Goal: Task Accomplishment & Management: Manage account settings

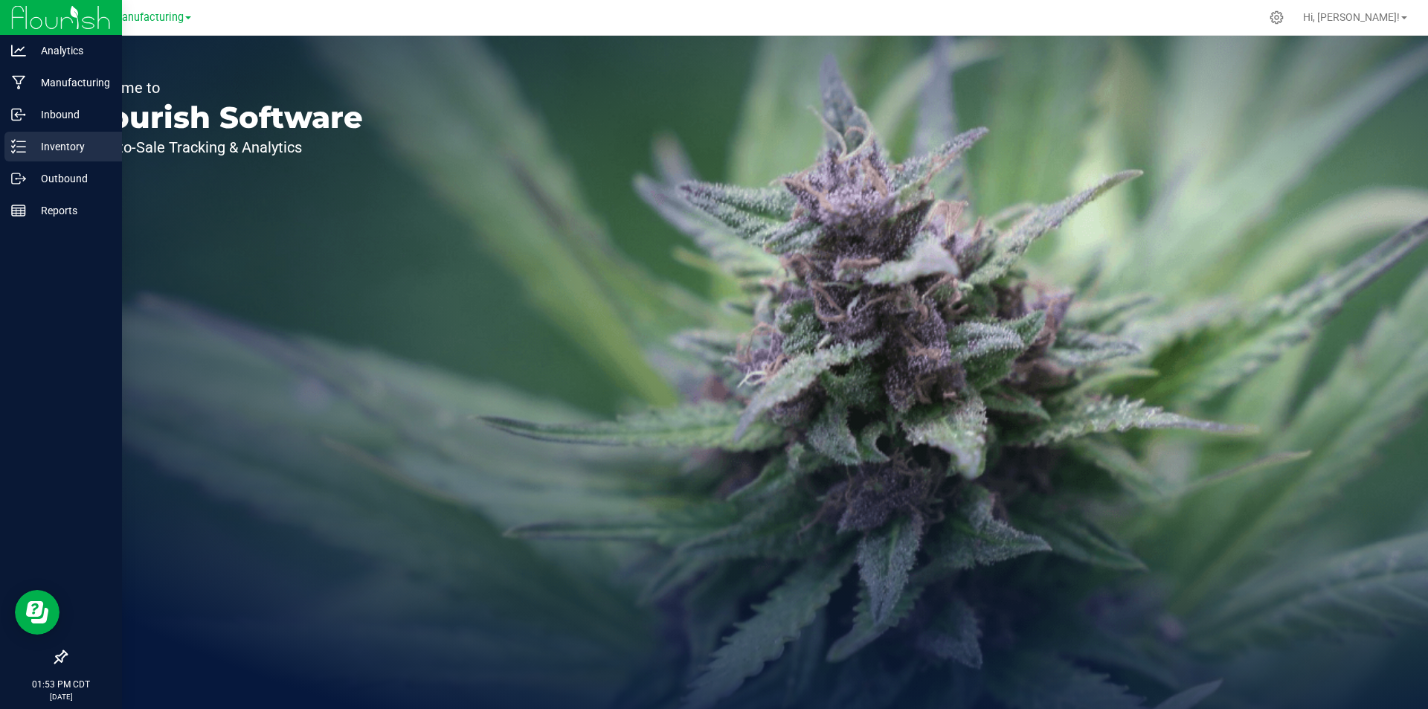
click at [31, 156] on div "Inventory" at bounding box center [63, 147] width 118 height 30
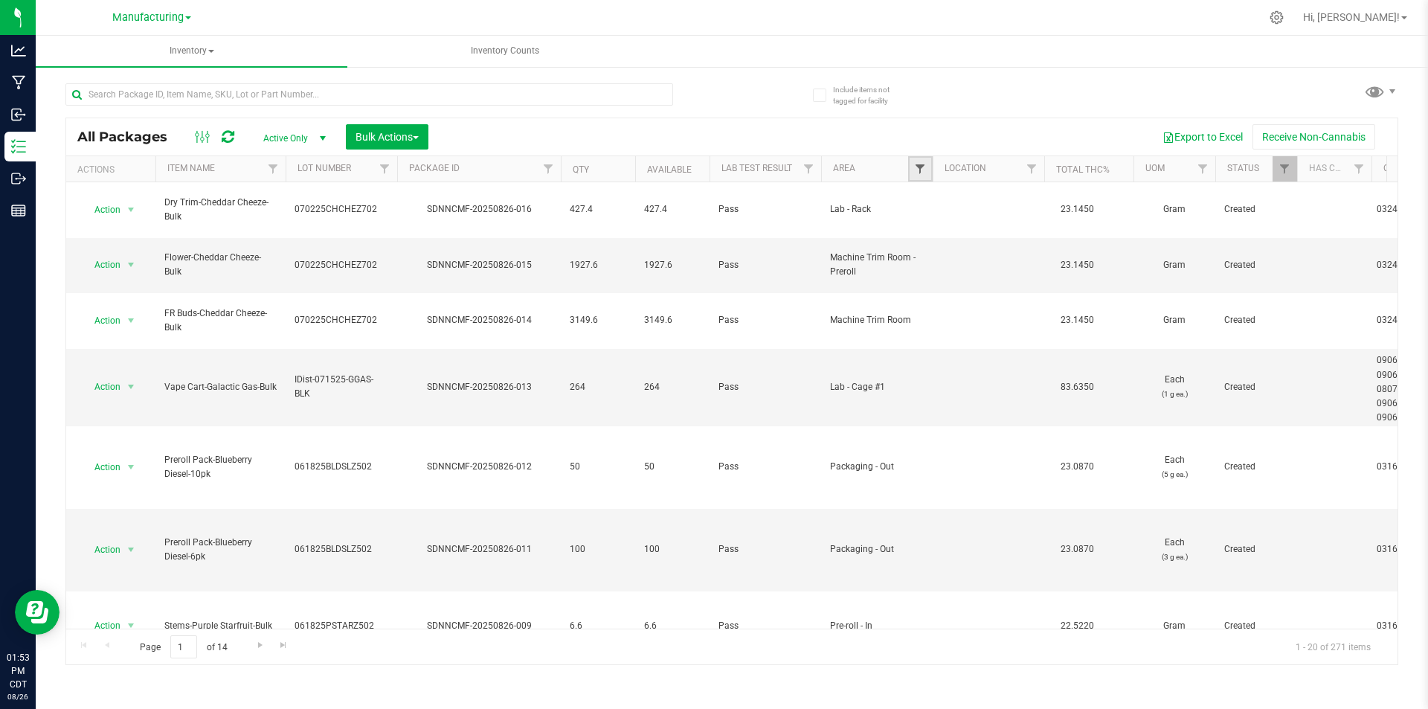
click at [919, 170] on span "Filter" at bounding box center [920, 169] width 12 height 12
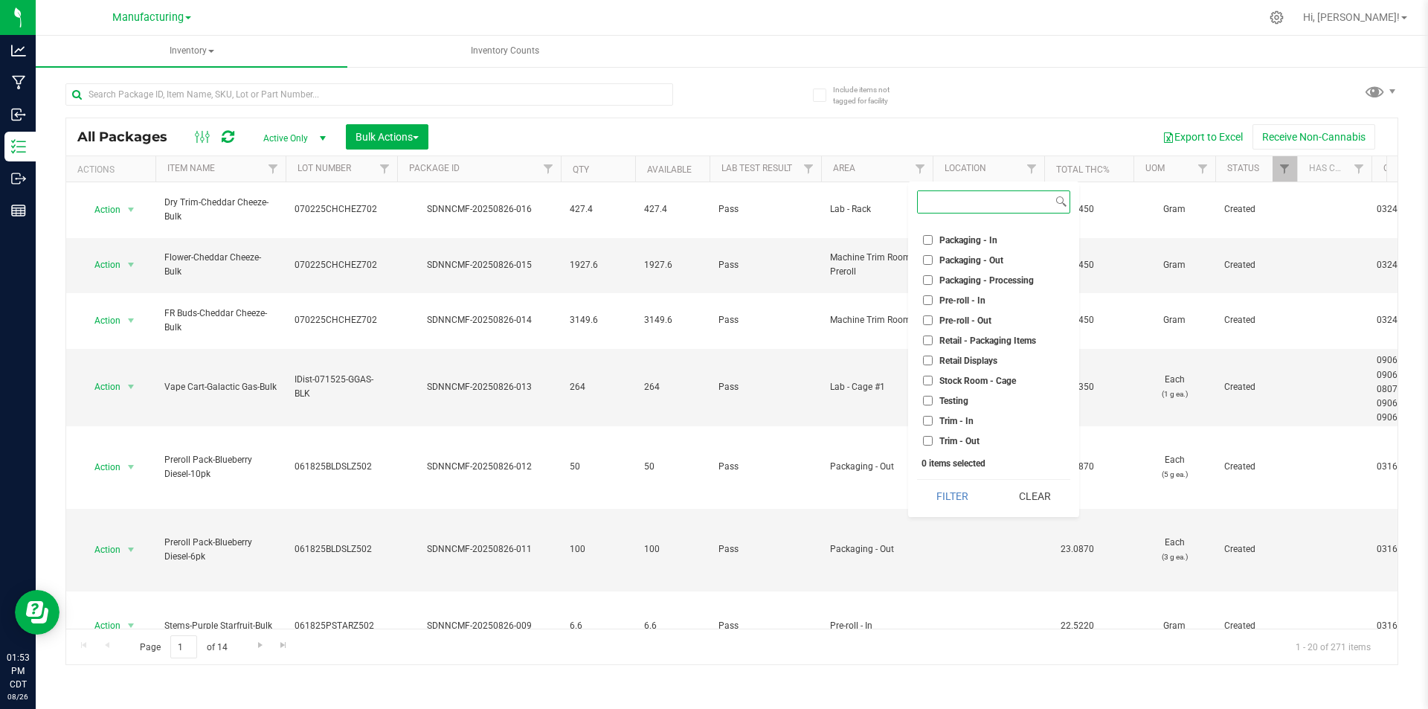
scroll to position [415, 0]
click at [927, 299] on input "Pre-roll - In" at bounding box center [928, 300] width 10 height 10
checkbox input "true"
click at [965, 506] on button "Filter" at bounding box center [952, 496] width 71 height 33
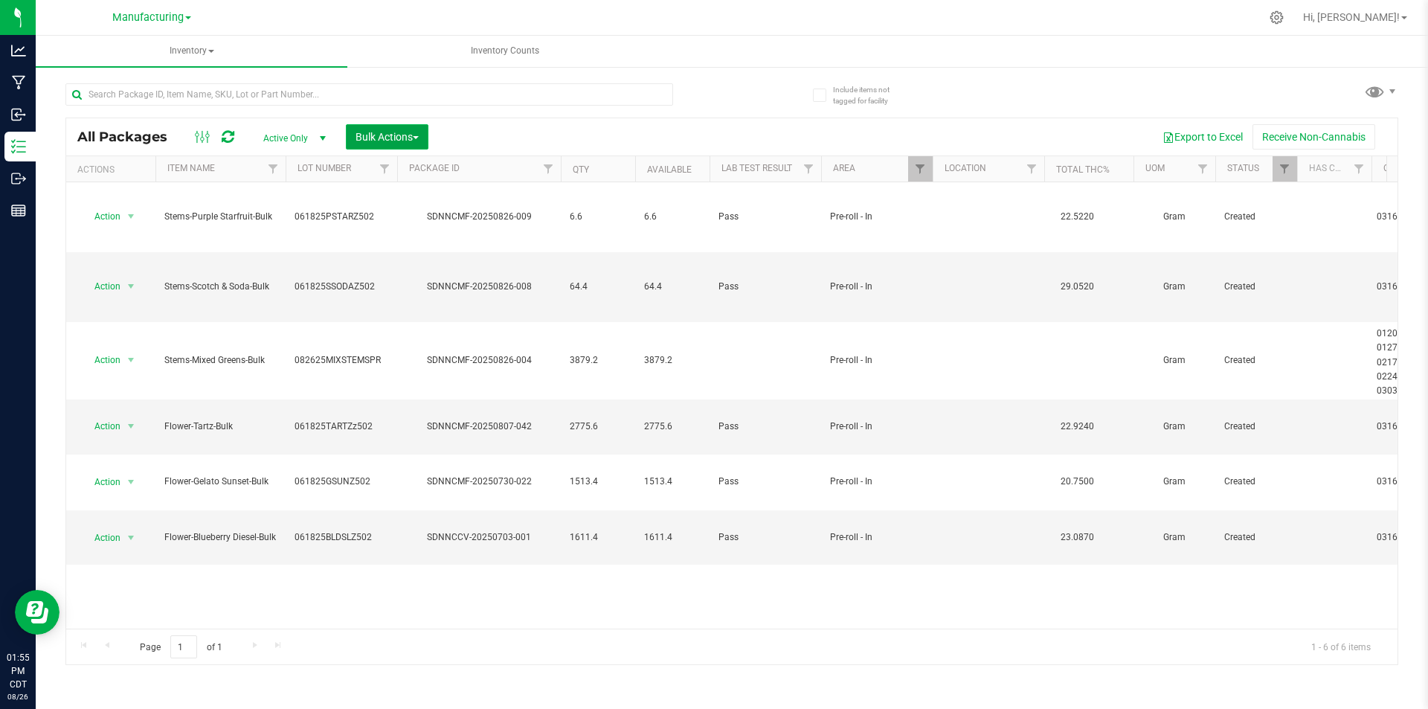
click at [395, 136] on span "Bulk Actions" at bounding box center [387, 137] width 63 height 12
click at [395, 167] on span "Add to manufacturing run" at bounding box center [411, 170] width 112 height 12
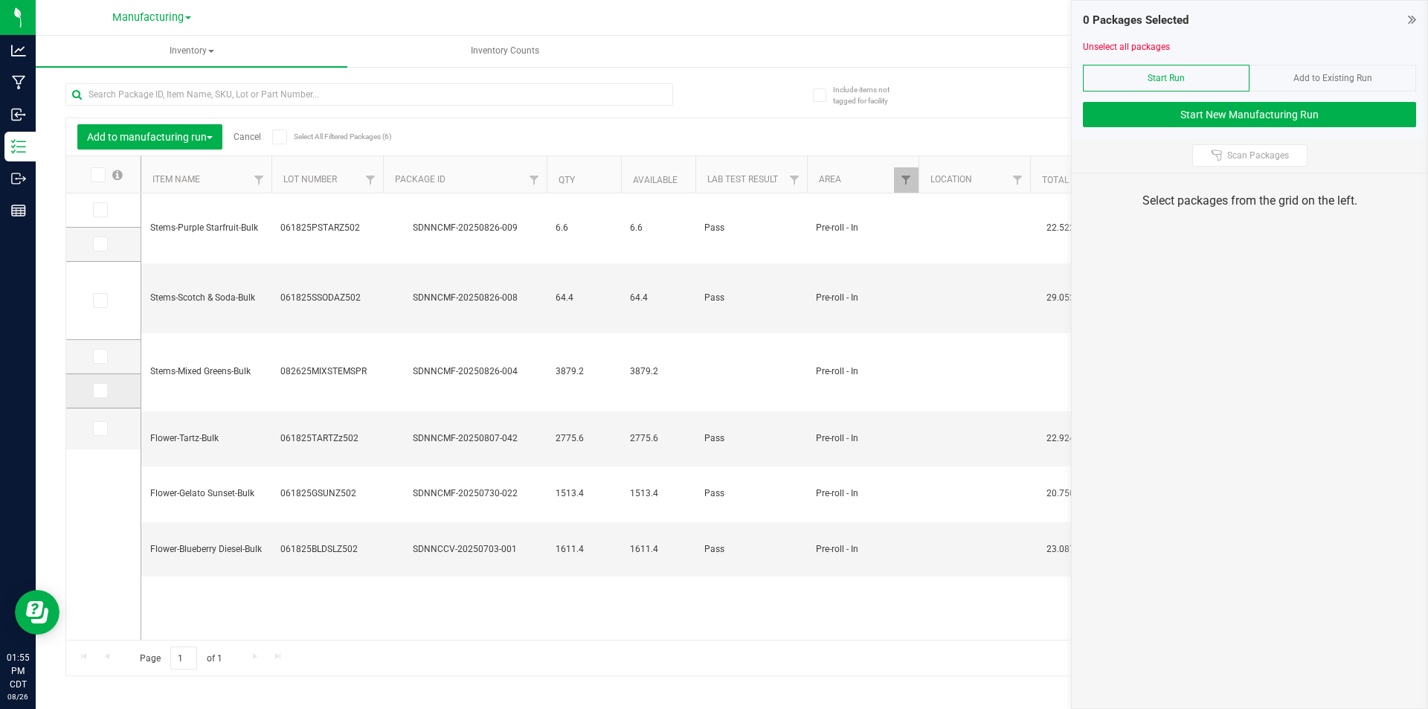
click at [94, 388] on span at bounding box center [100, 390] width 15 height 15
click at [0, 0] on input "checkbox" at bounding box center [0, 0] width 0 height 0
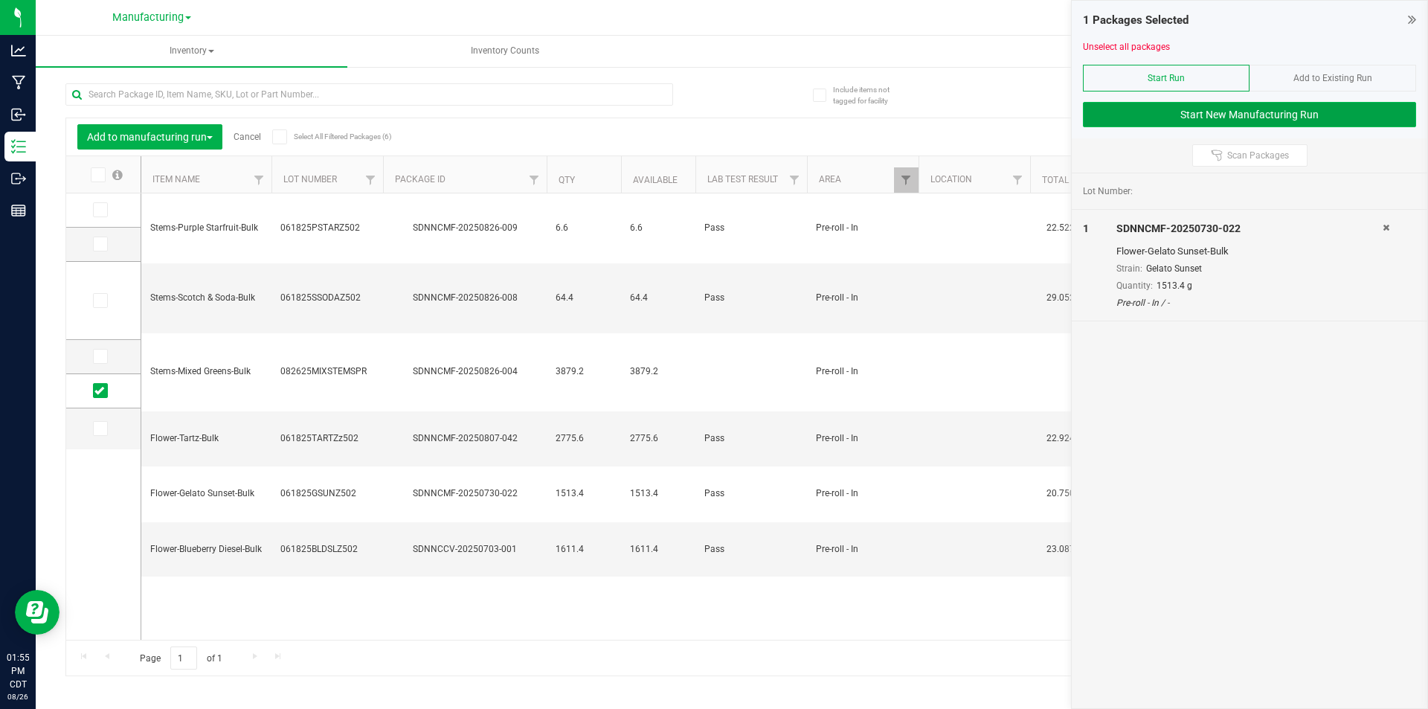
click at [1226, 108] on button "Start New Manufacturing Run" at bounding box center [1249, 114] width 333 height 25
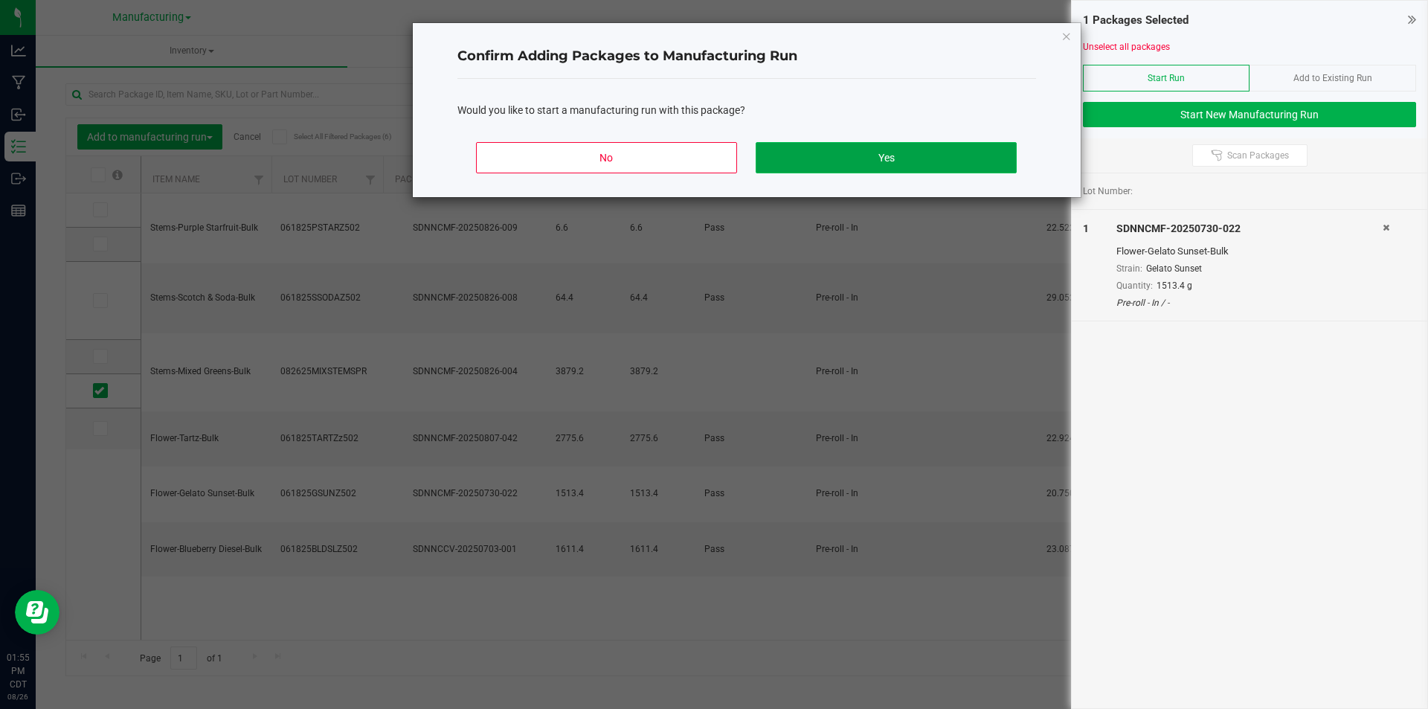
click at [969, 147] on button "Yes" at bounding box center [886, 157] width 260 height 31
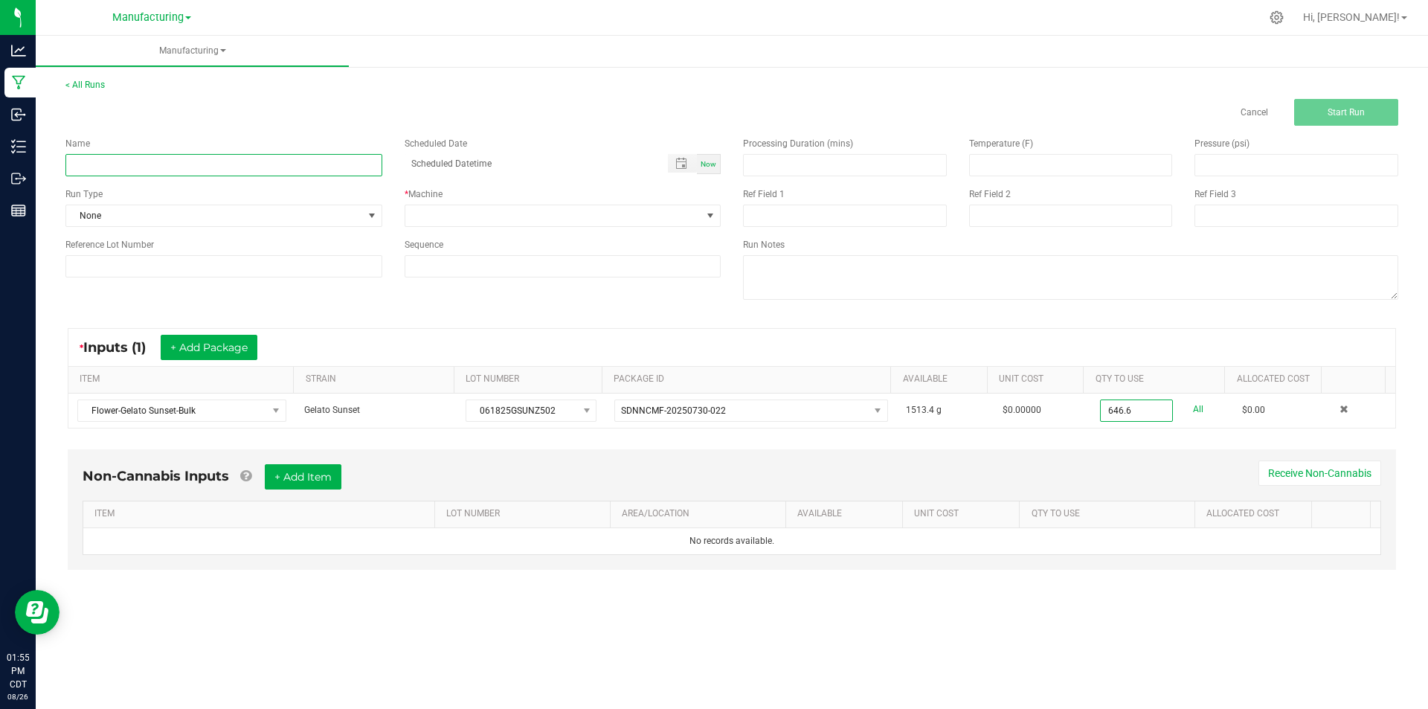
type input "646.6000 g"
click at [224, 168] on input at bounding box center [223, 165] width 317 height 22
type input "082625-gelato sunset stems"
click at [292, 220] on span "None" at bounding box center [214, 215] width 297 height 21
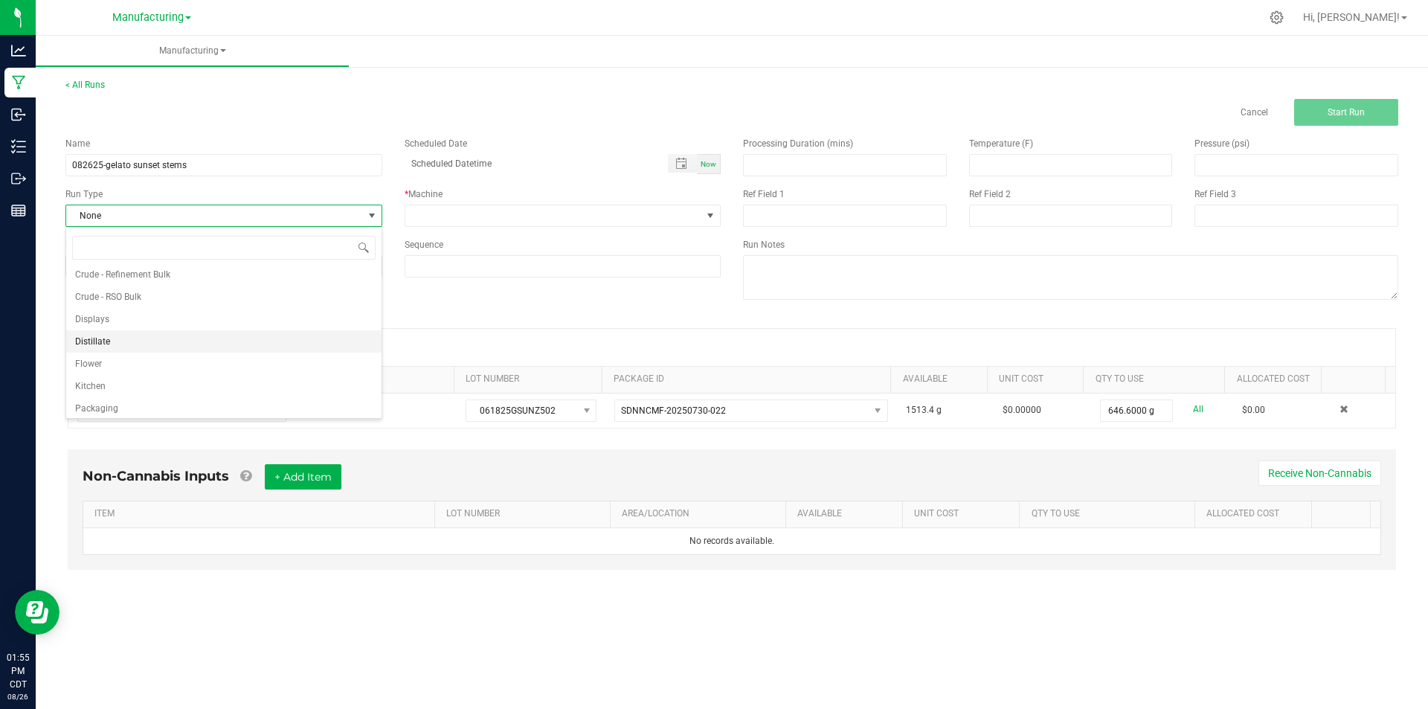
scroll to position [74, 0]
click at [146, 401] on li "Pre-roll" at bounding box center [223, 405] width 315 height 22
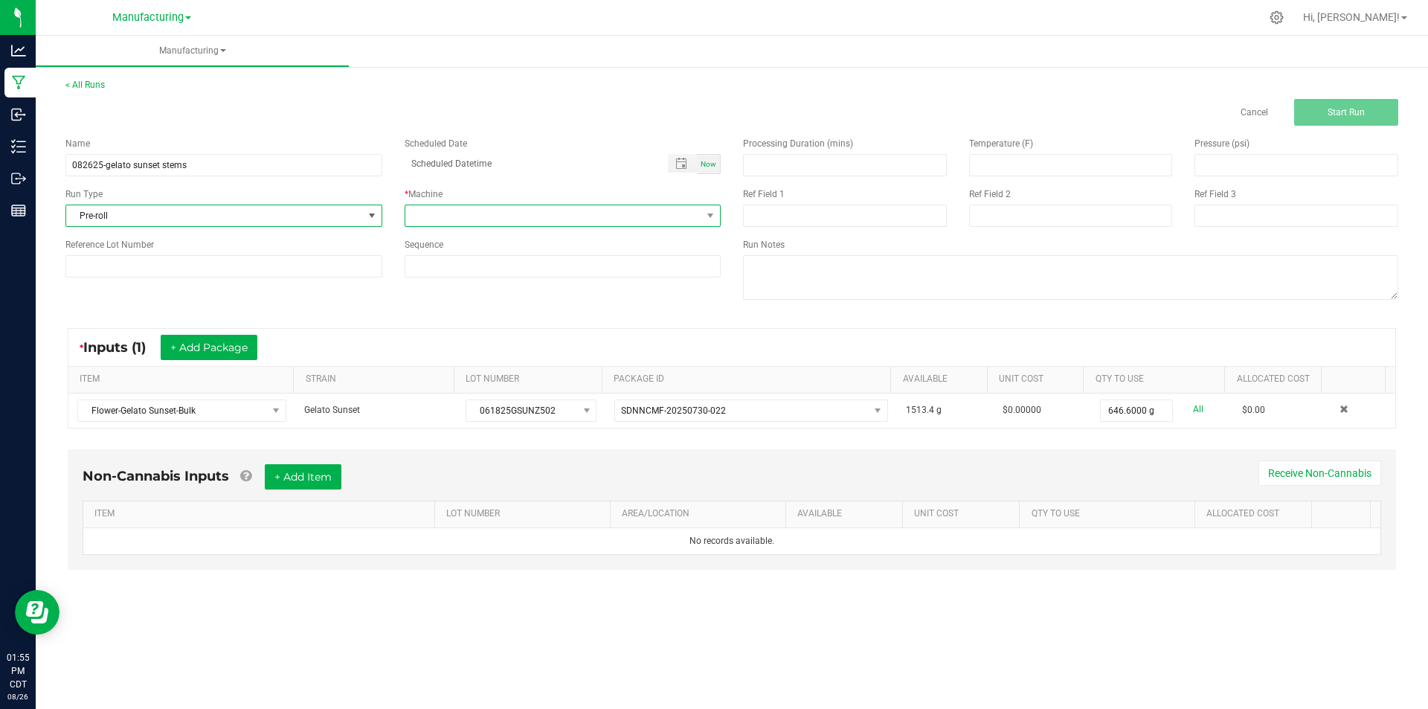
click at [479, 222] on span at bounding box center [553, 215] width 297 height 21
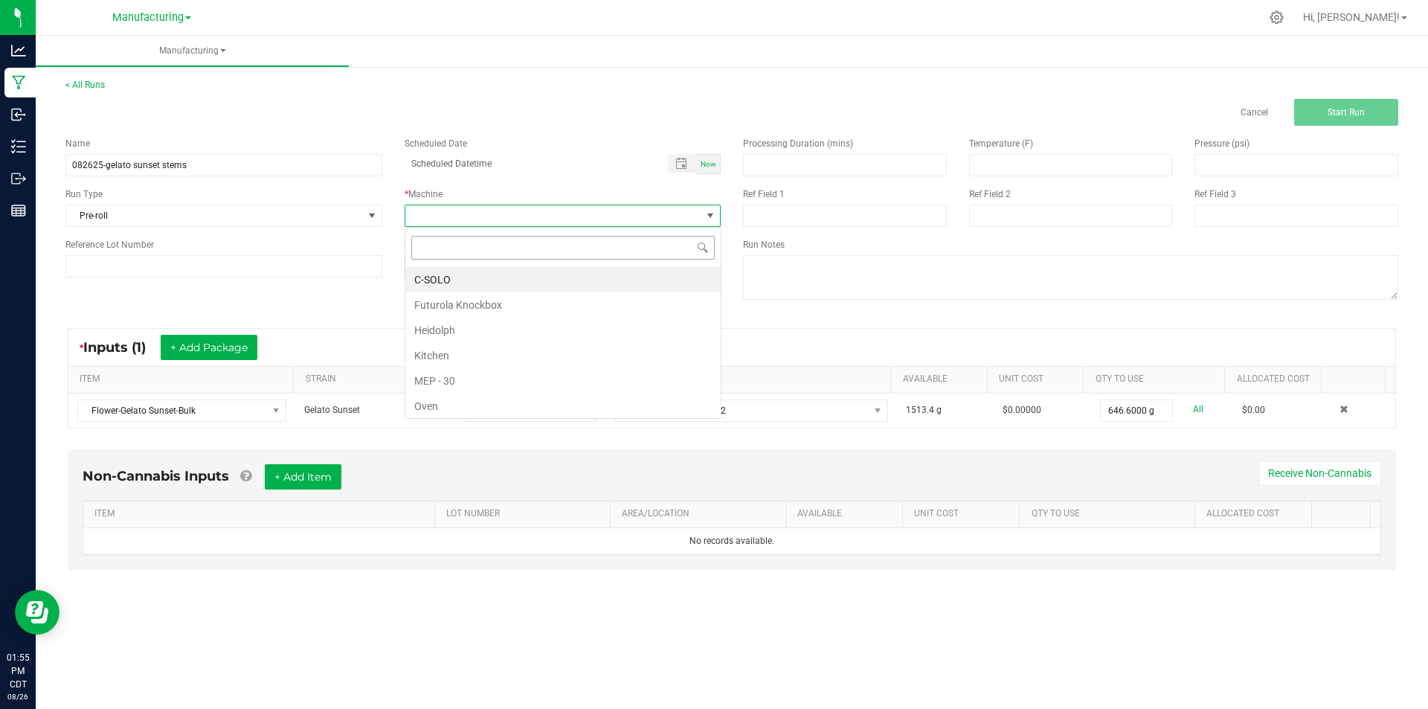
scroll to position [22, 316]
click at [466, 309] on li "Futurola Knockbox" at bounding box center [562, 304] width 315 height 25
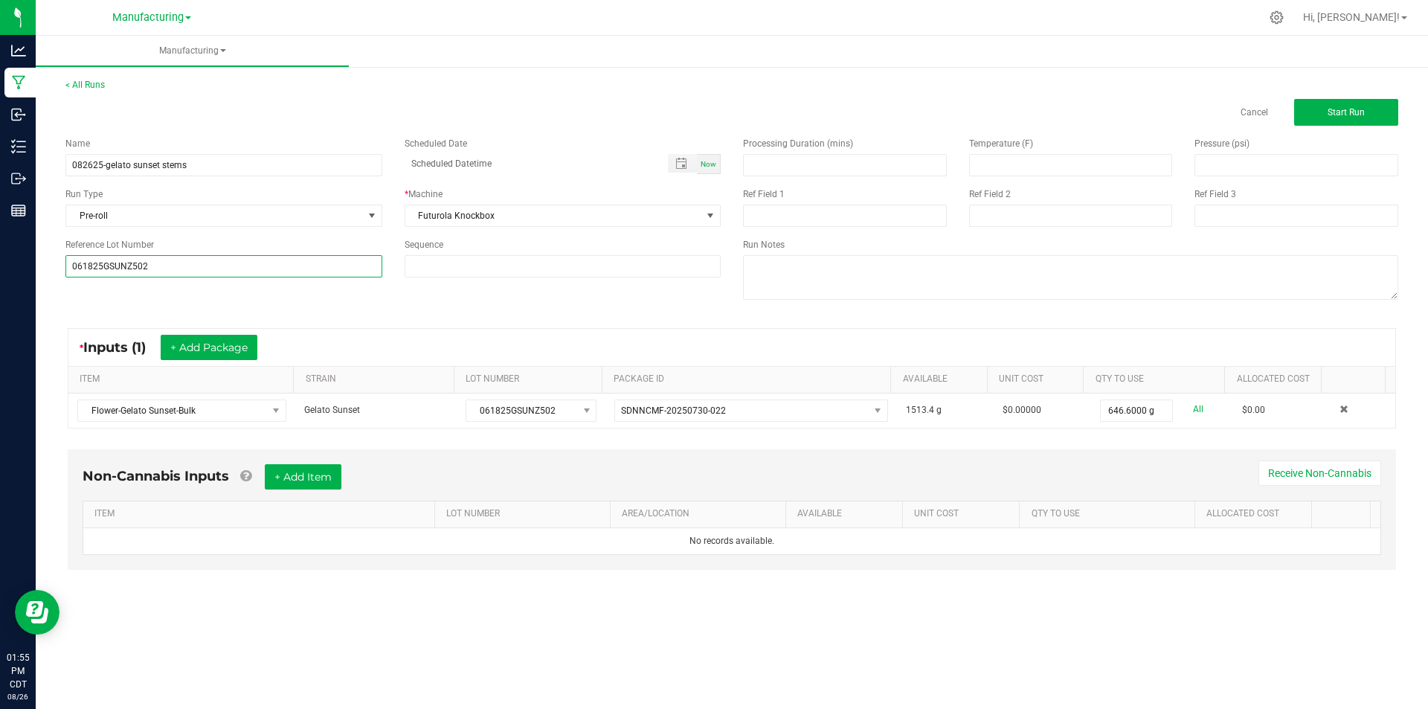
type input "061825GSUNZ502"
click at [96, 286] on div "Name 082625-gelato sunset stems Scheduled Date Now Run Type Pre-roll * Machine …" at bounding box center [393, 207] width 678 height 163
click at [1361, 112] on span "Start Run" at bounding box center [1346, 112] width 37 height 10
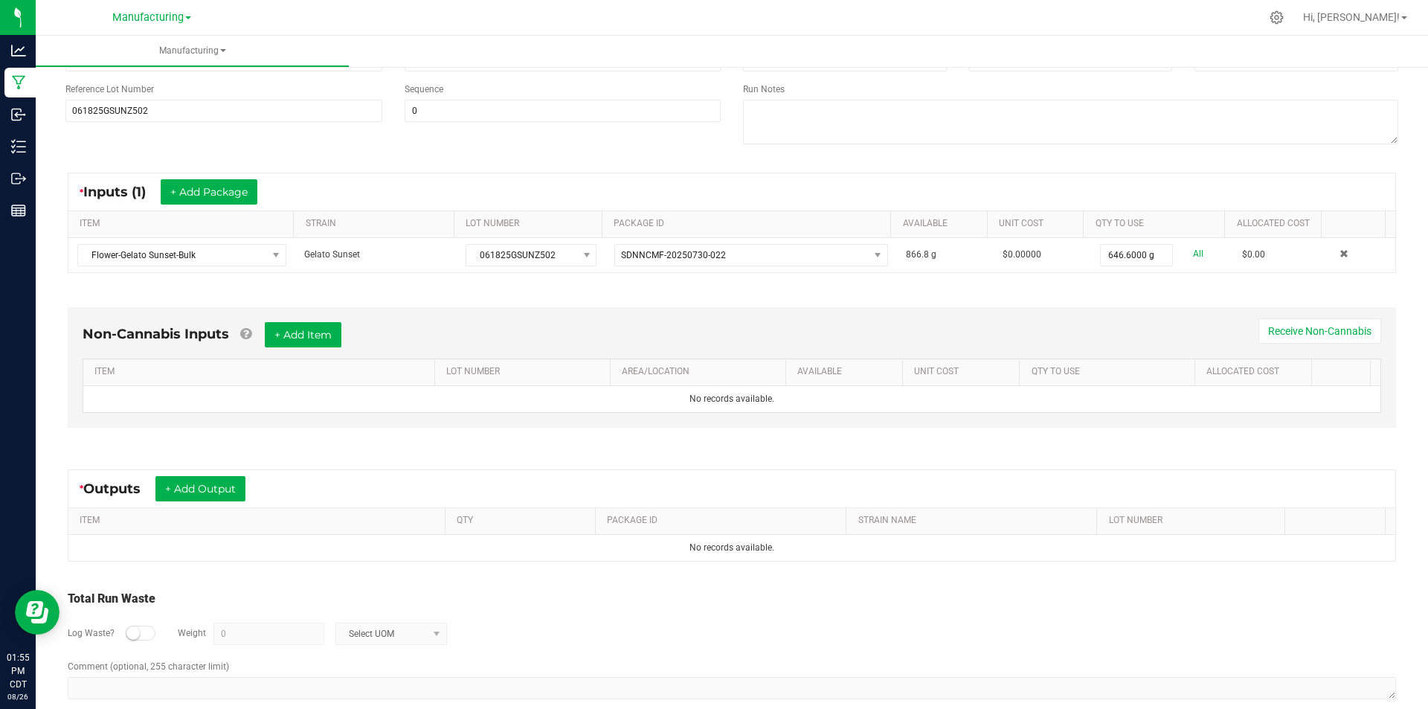
scroll to position [197, 0]
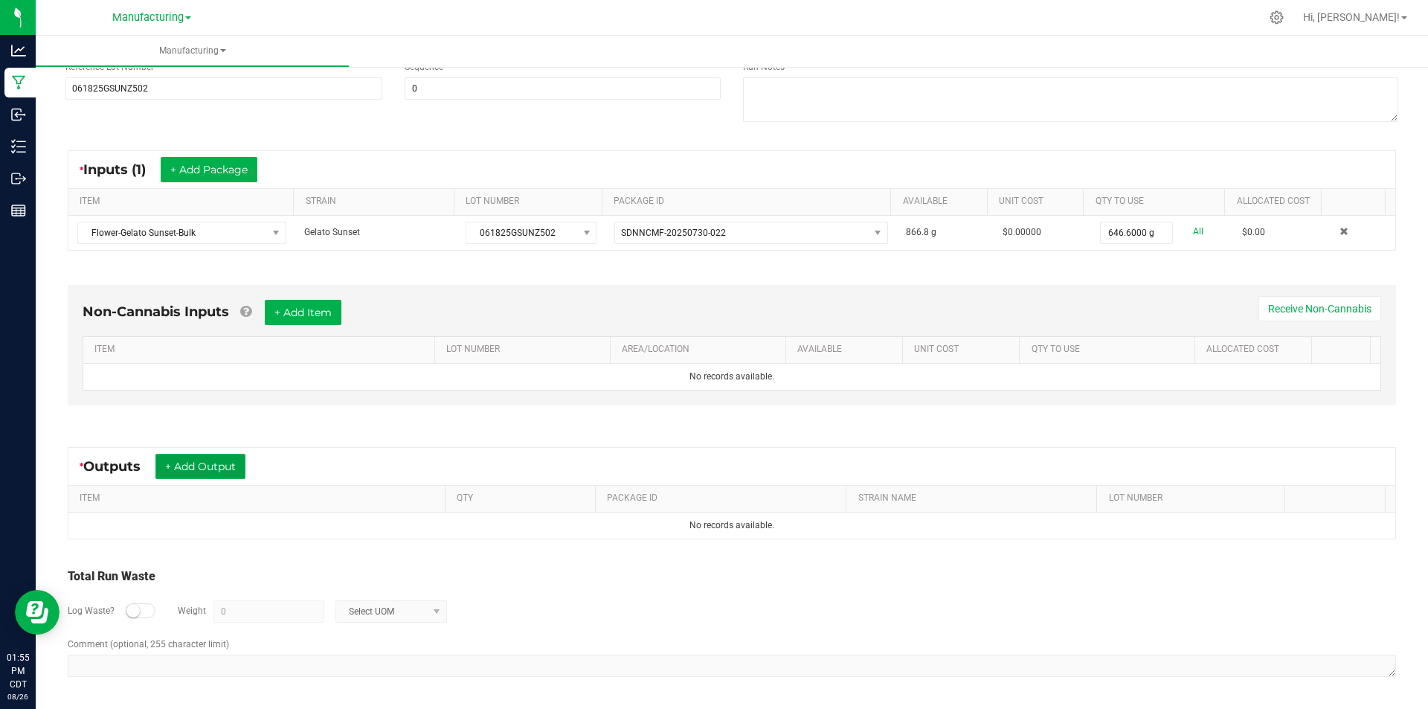
click at [173, 469] on button "+ Add Output" at bounding box center [200, 466] width 90 height 25
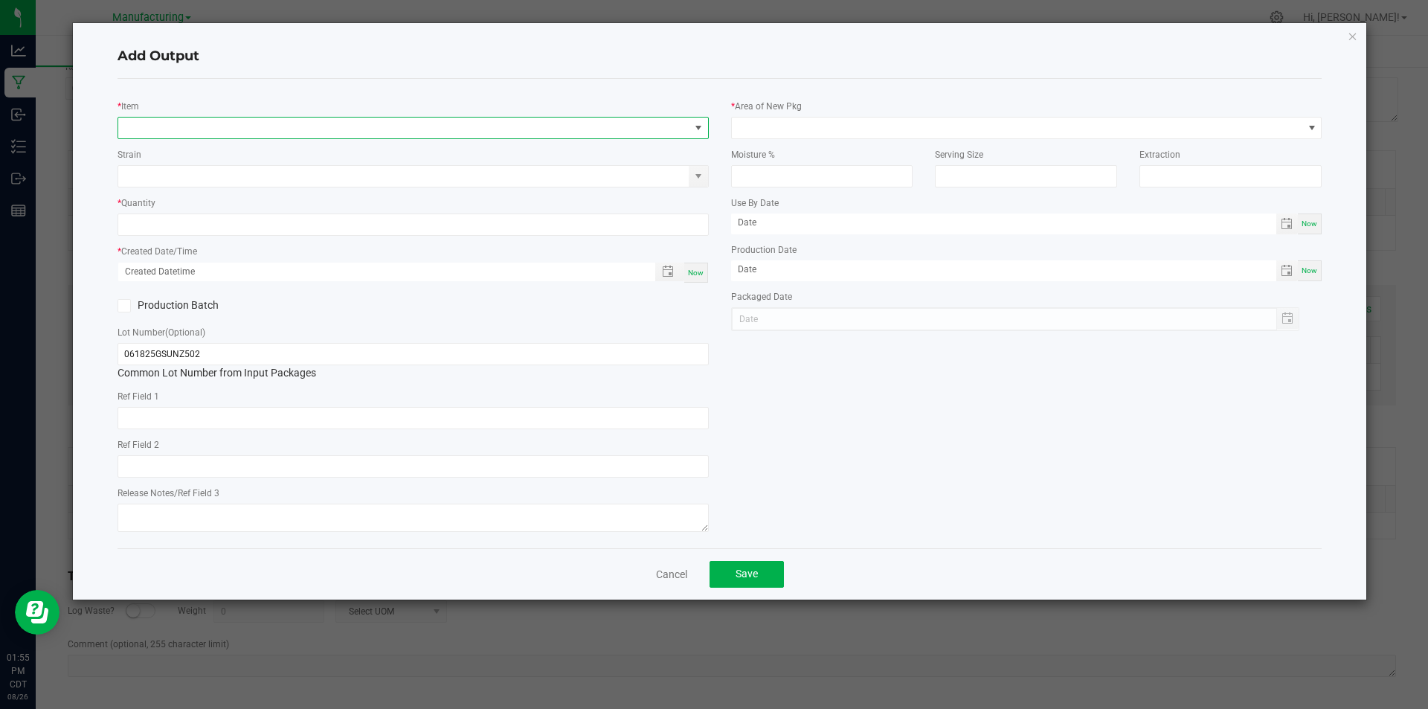
click at [184, 130] on span "NO DATA FOUND" at bounding box center [403, 128] width 571 height 21
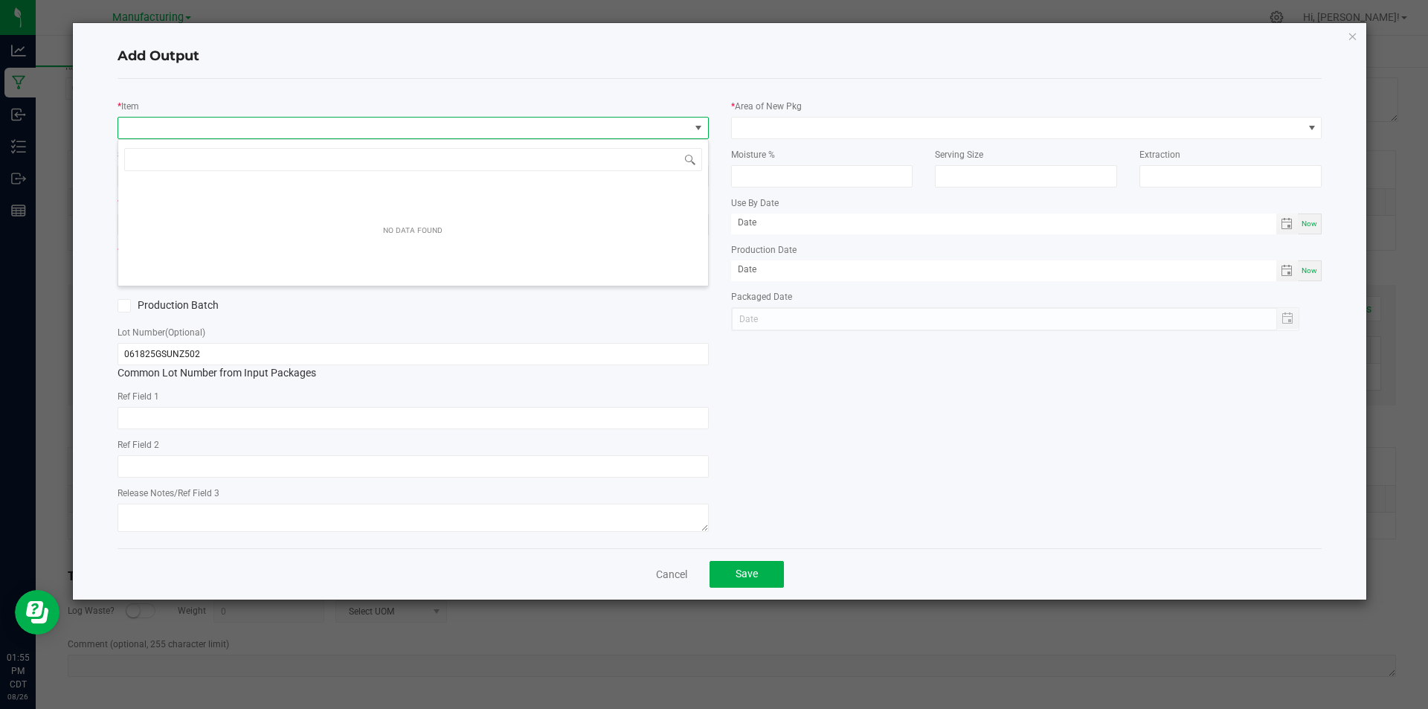
scroll to position [22, 591]
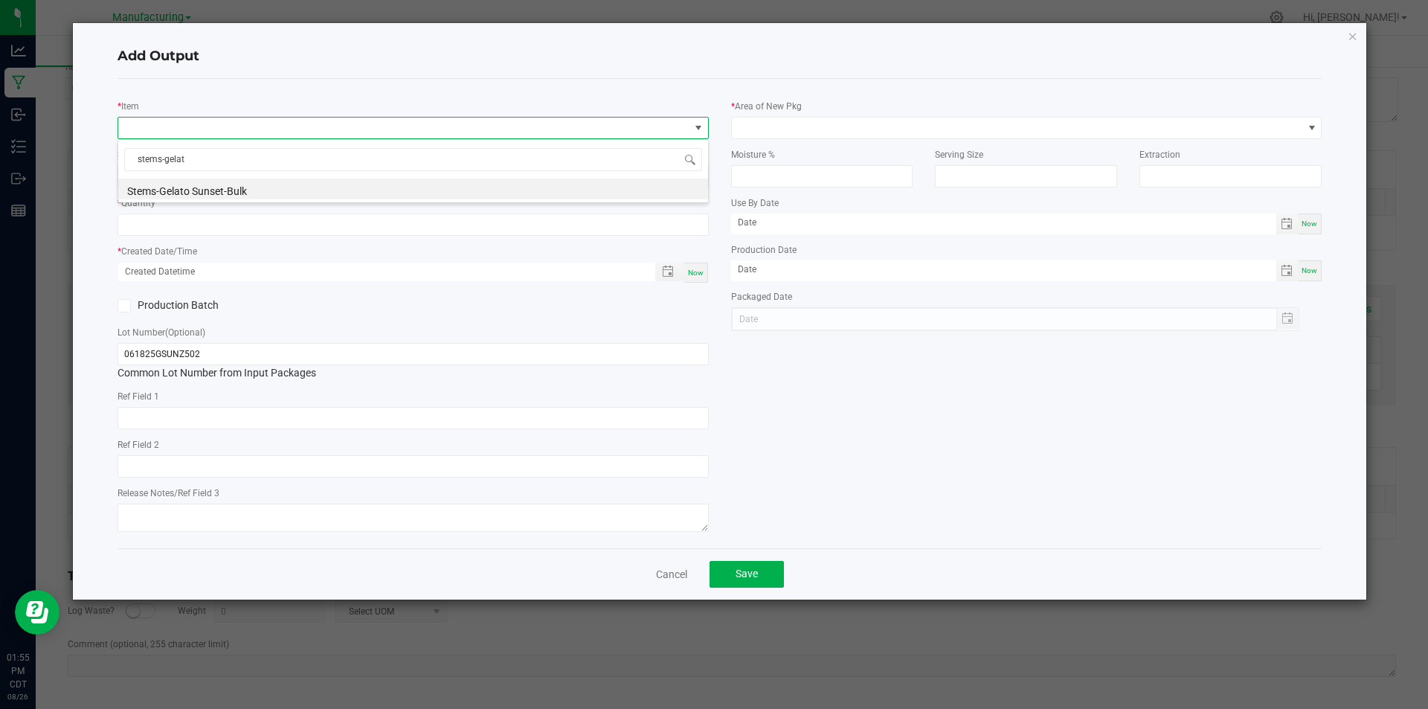
type input "stems-gelato"
click at [228, 188] on li "Stems-Gelato Sunset-Bulk" at bounding box center [413, 189] width 590 height 21
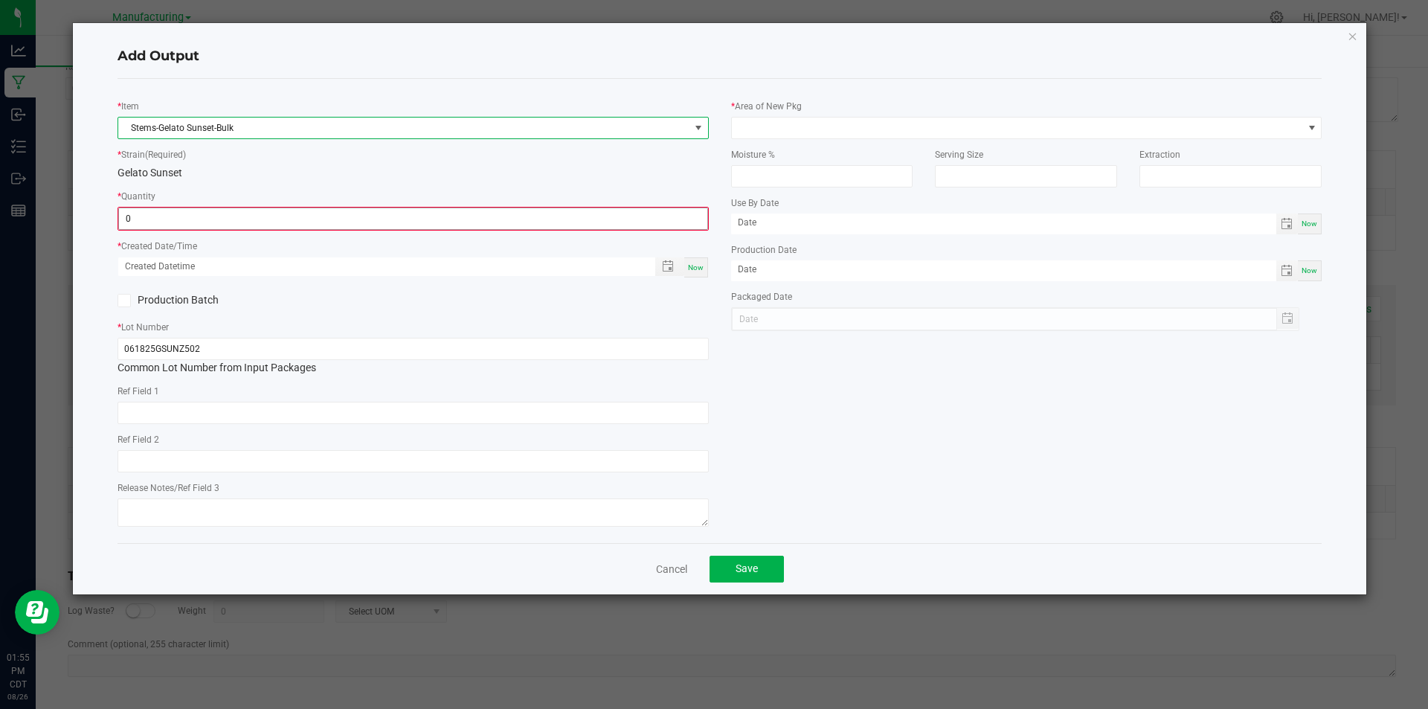
drag, startPoint x: 193, startPoint y: 222, endPoint x: 238, endPoint y: 198, distance: 50.9
click at [194, 222] on input "0" at bounding box center [413, 218] width 588 height 21
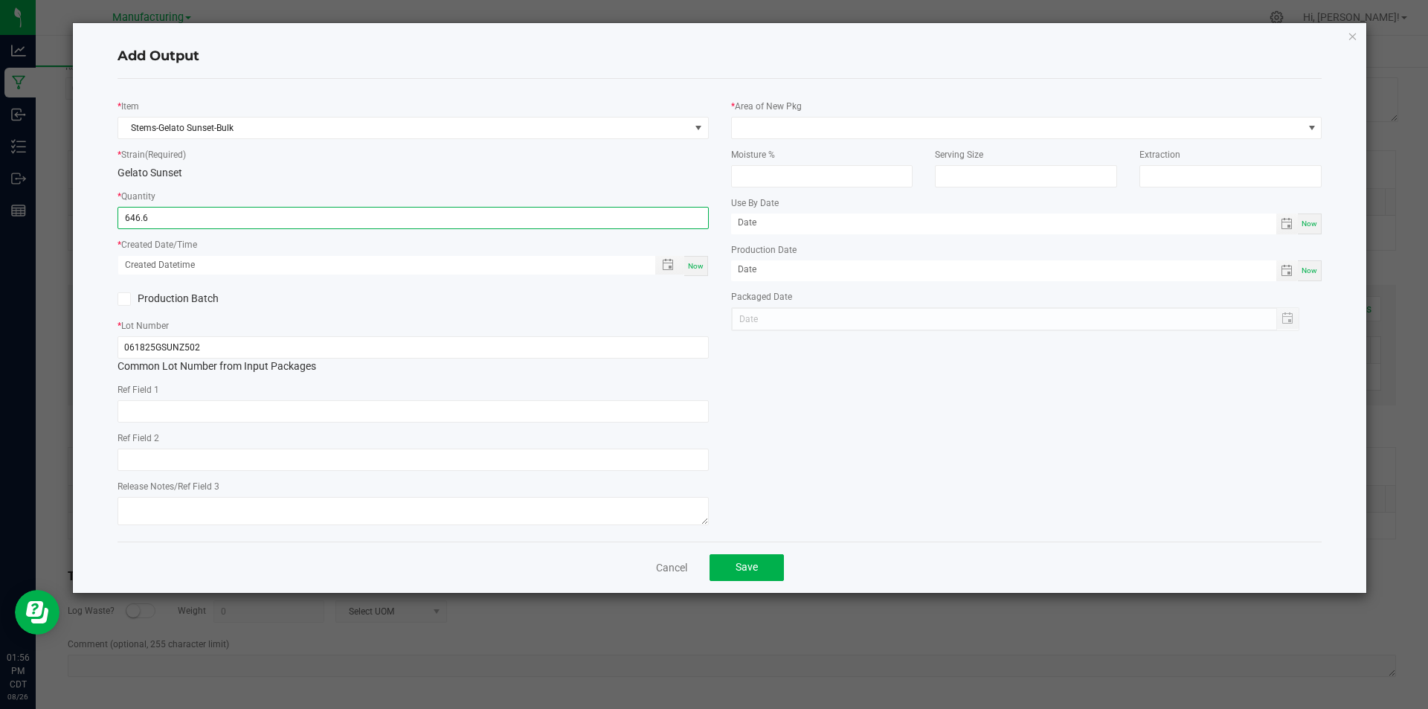
type input "646.6000 g"
click at [702, 269] on span "Now" at bounding box center [696, 266] width 16 height 8
type input "[DATE] 1:56 PM"
type input "[DATE]"
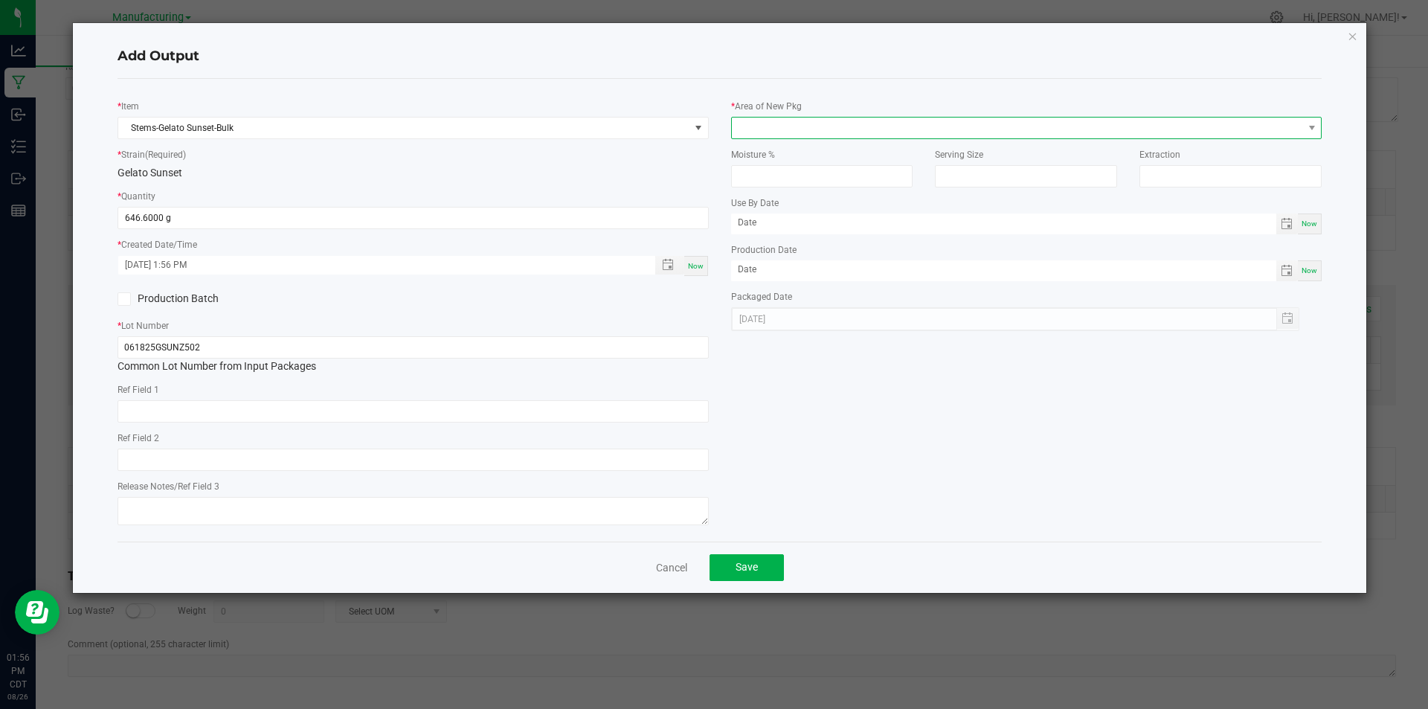
click at [757, 128] on span at bounding box center [1017, 128] width 571 height 21
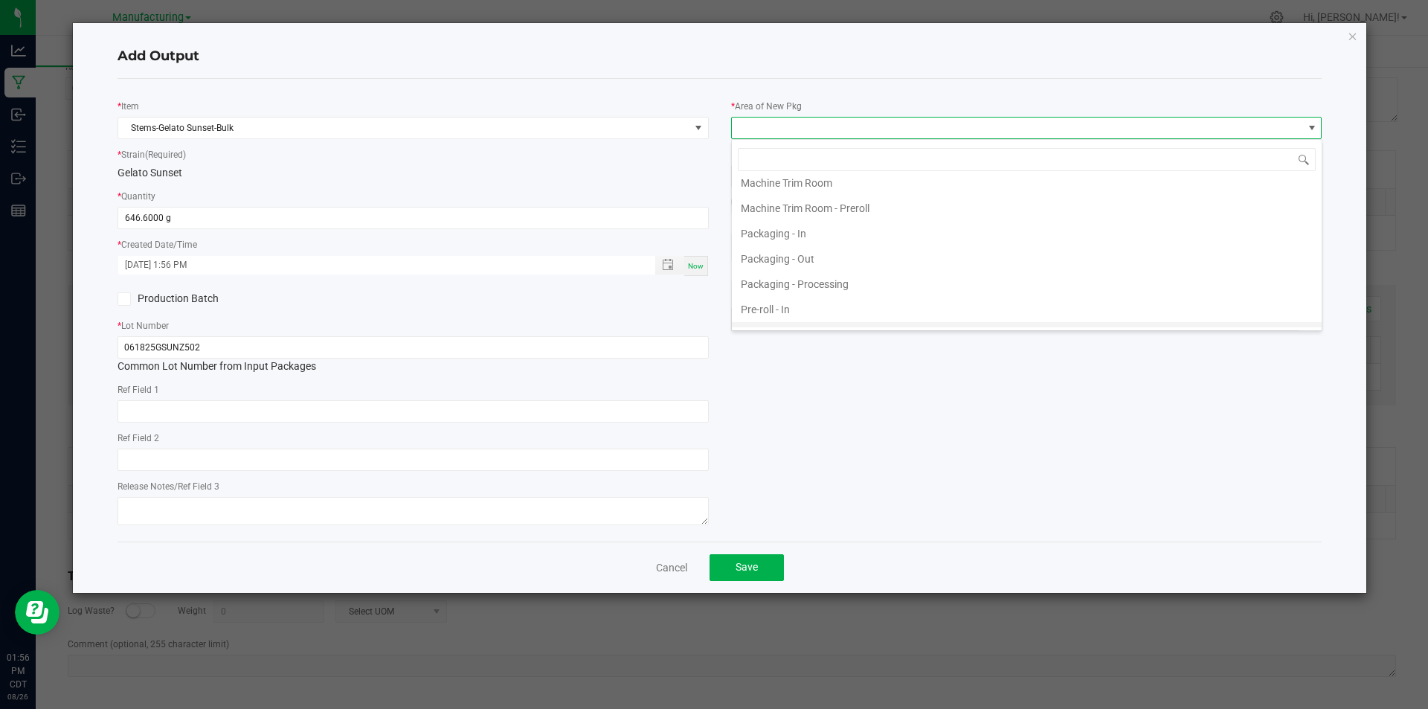
scroll to position [521, 0]
click at [797, 202] on li "Pre-roll - In" at bounding box center [1027, 201] width 590 height 25
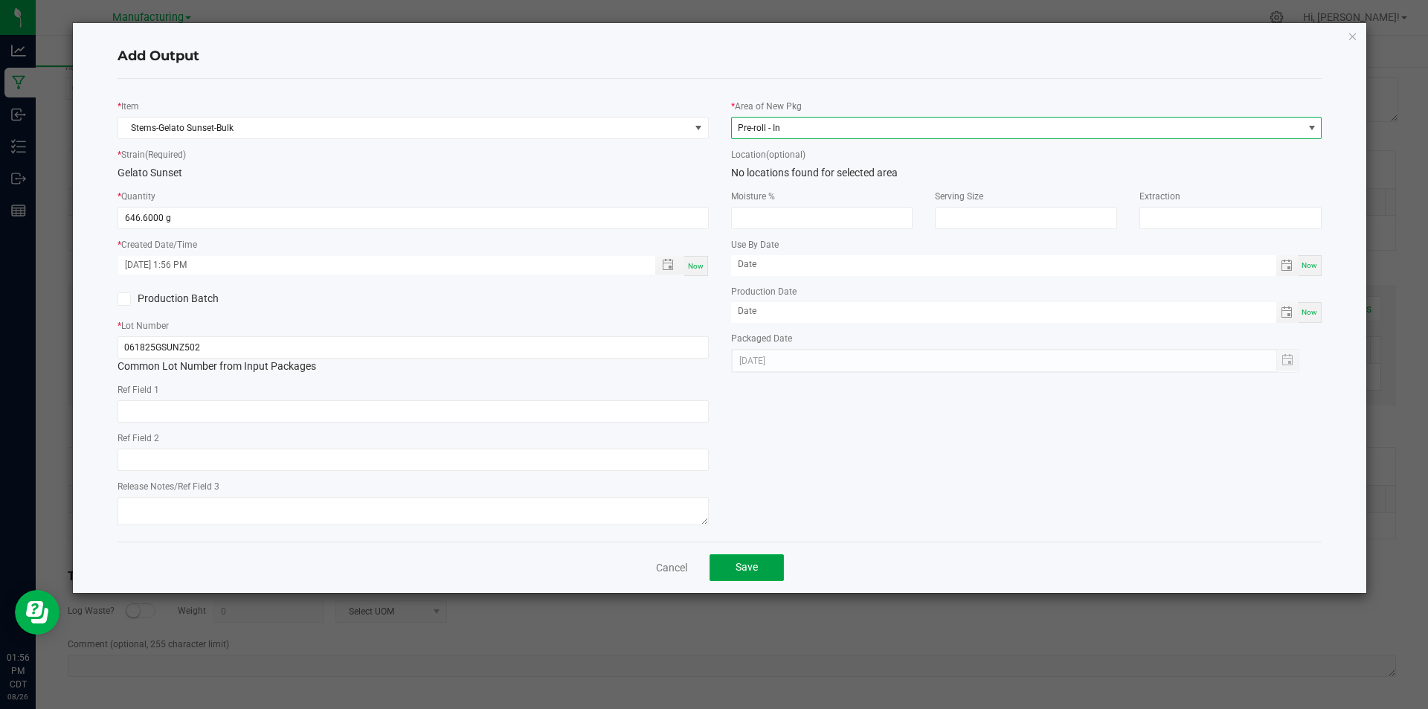
click at [751, 562] on span "Save" at bounding box center [747, 567] width 22 height 12
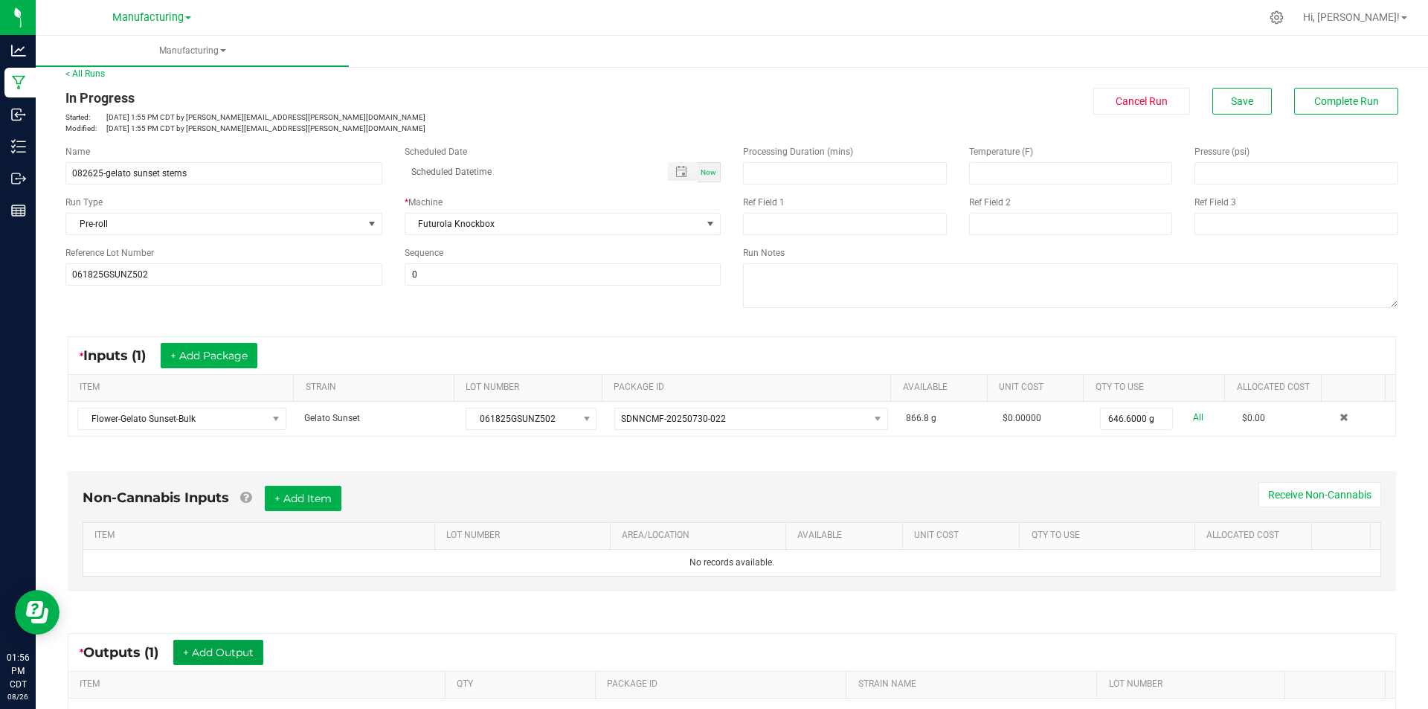
scroll to position [0, 0]
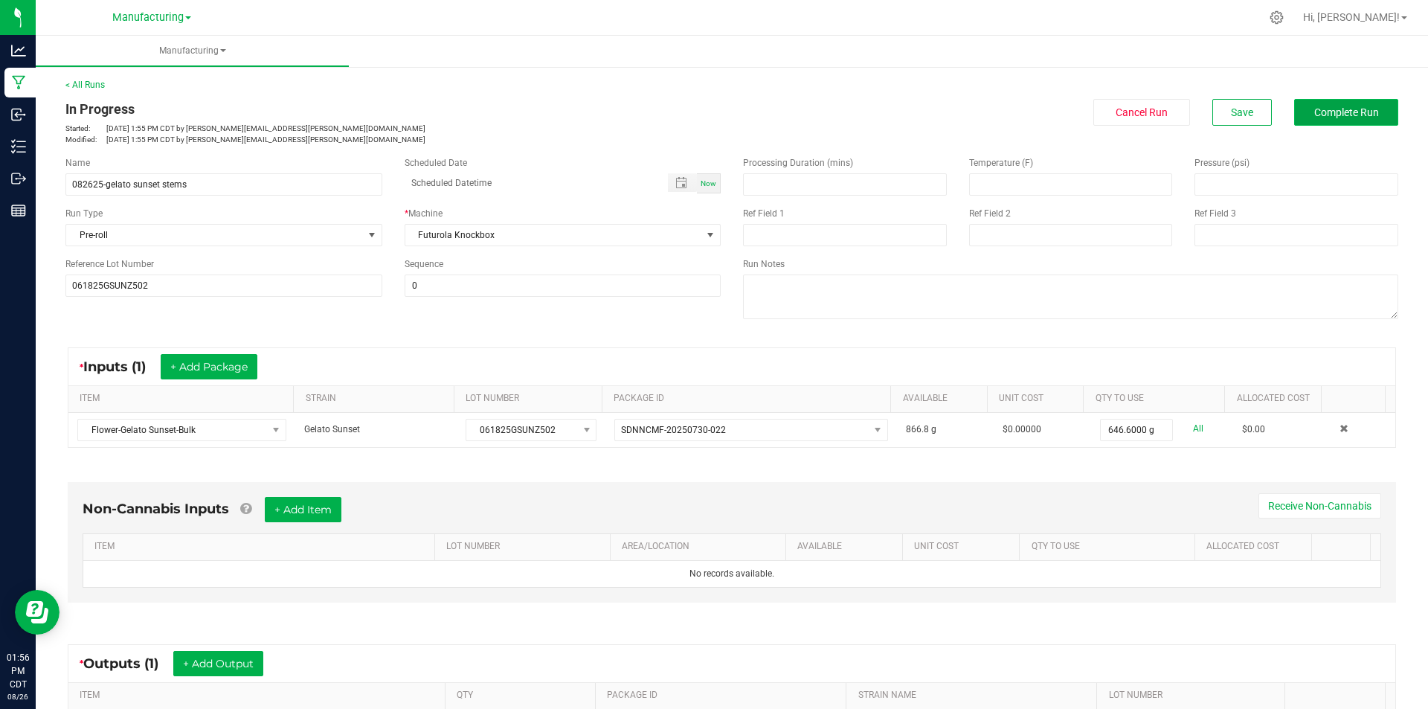
click at [1367, 105] on button "Complete Run" at bounding box center [1346, 112] width 104 height 27
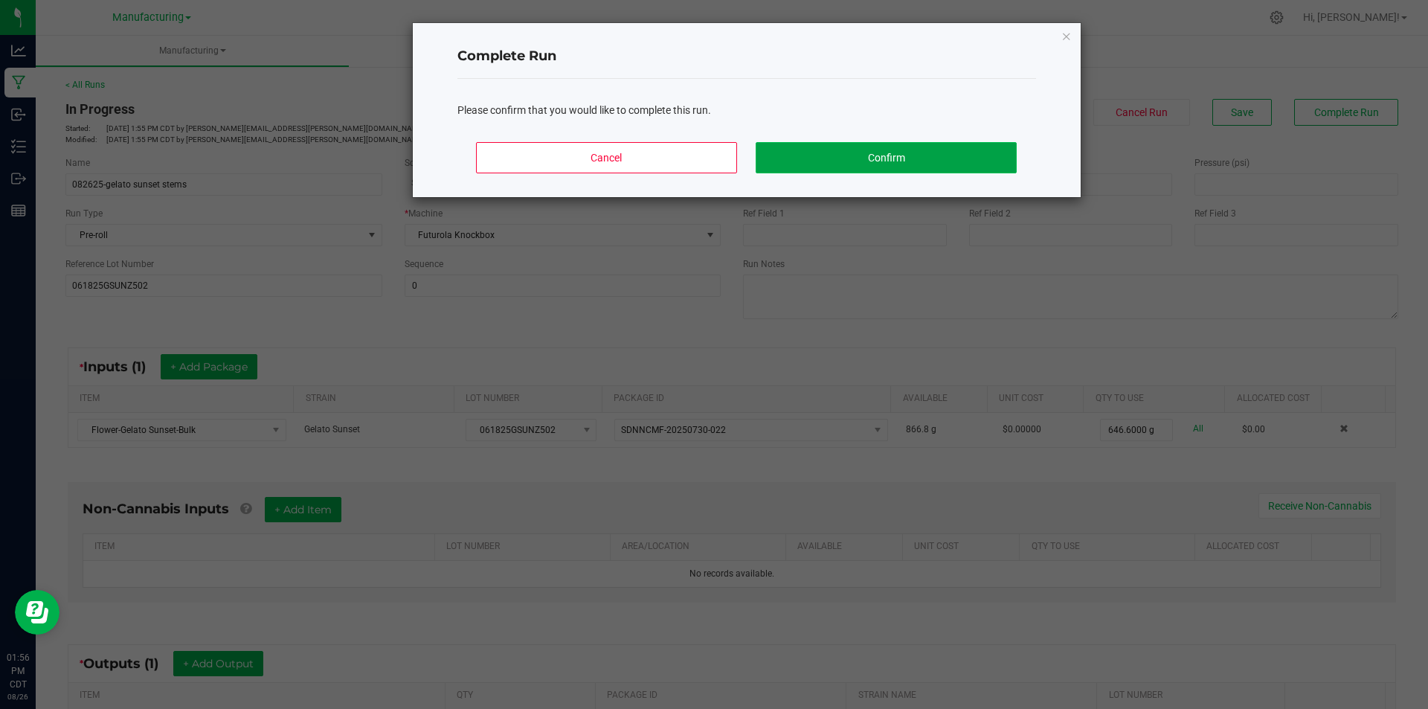
click at [870, 149] on button "Confirm" at bounding box center [886, 157] width 260 height 31
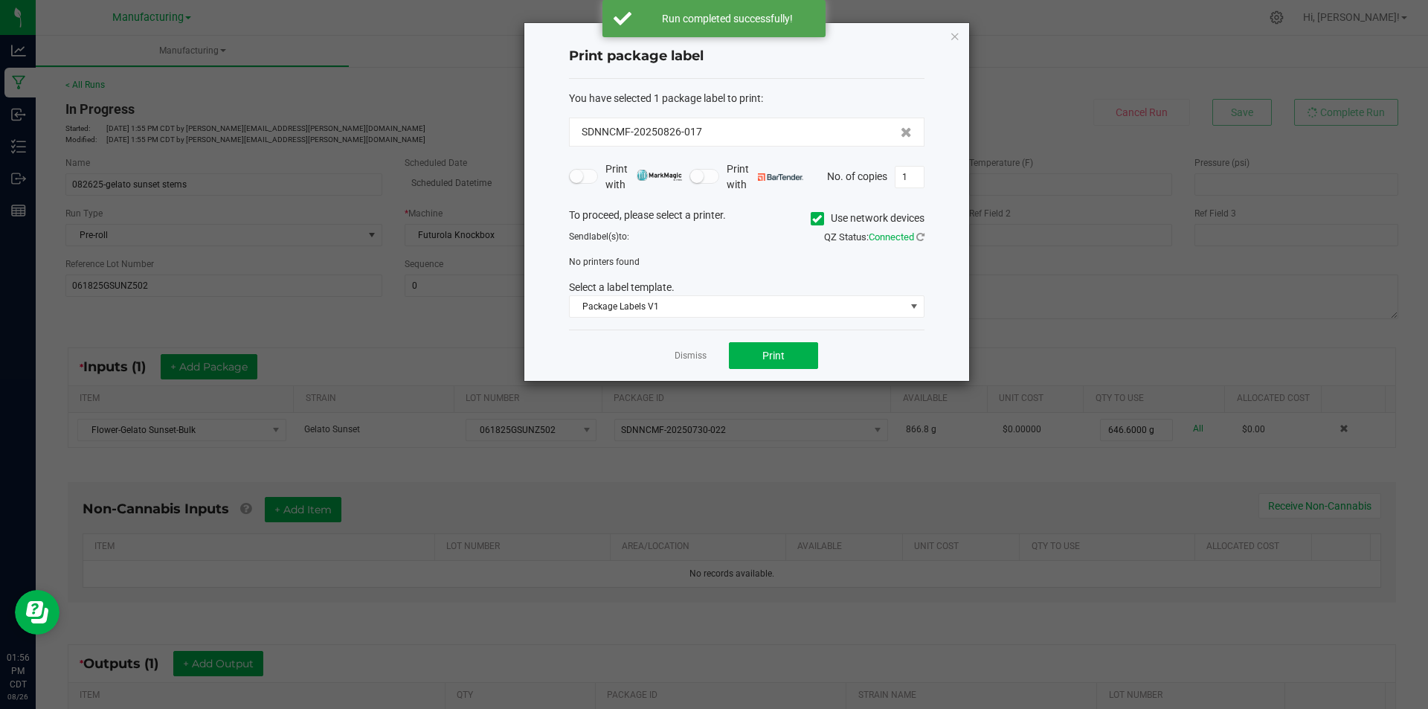
click at [819, 224] on span at bounding box center [817, 218] width 13 height 13
click at [0, 0] on input "Use network devices" at bounding box center [0, 0] width 0 height 0
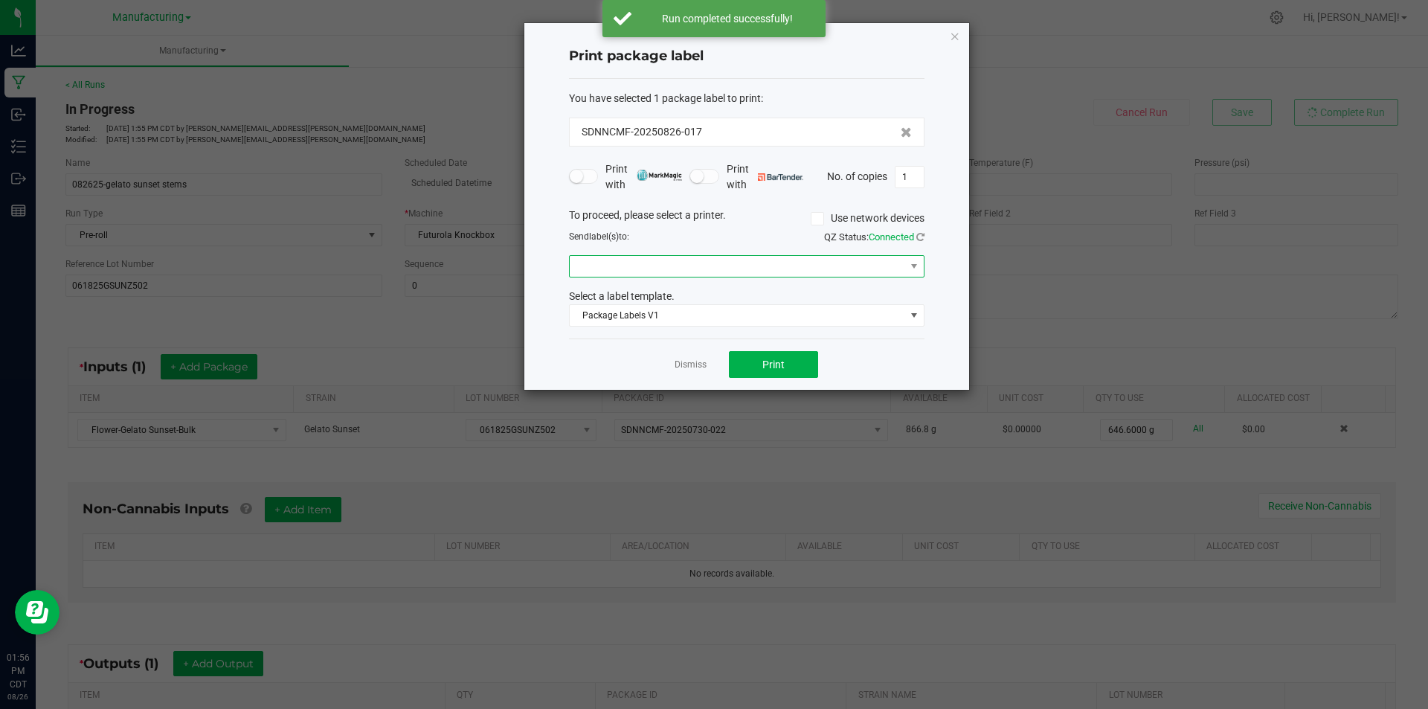
click at [806, 271] on span at bounding box center [738, 266] width 336 height 21
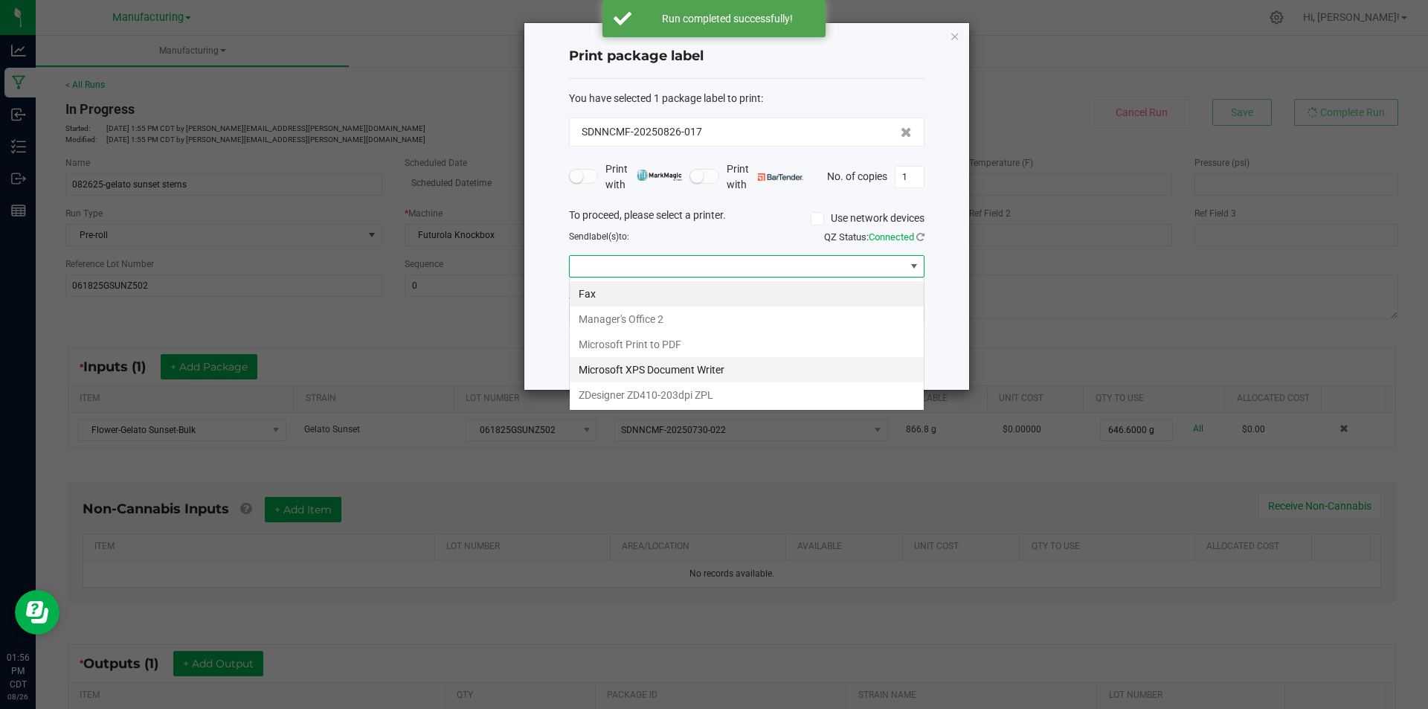
scroll to position [22, 356]
click at [732, 396] on ZPL "ZDesigner ZD410-203dpi ZPL" at bounding box center [747, 394] width 354 height 25
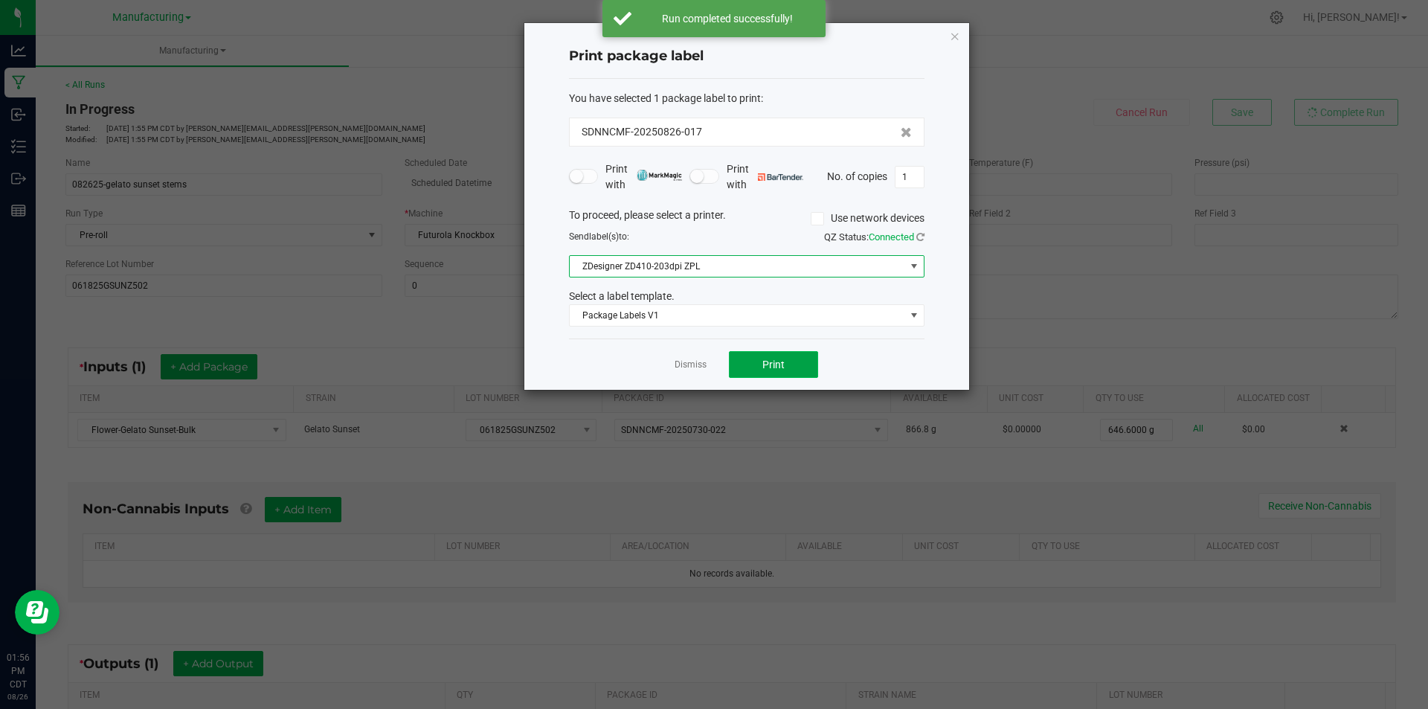
click at [815, 369] on button "Print" at bounding box center [773, 364] width 89 height 27
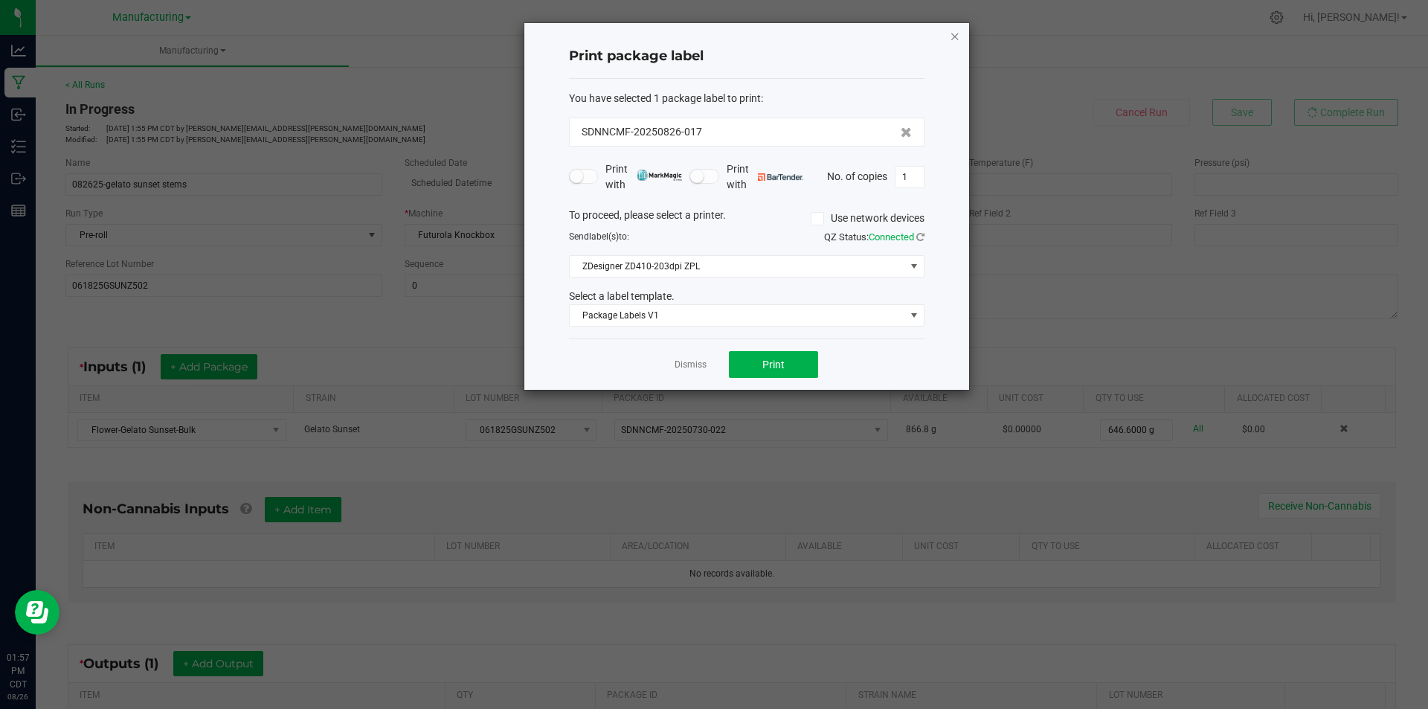
click at [958, 36] on icon "button" at bounding box center [955, 36] width 10 height 18
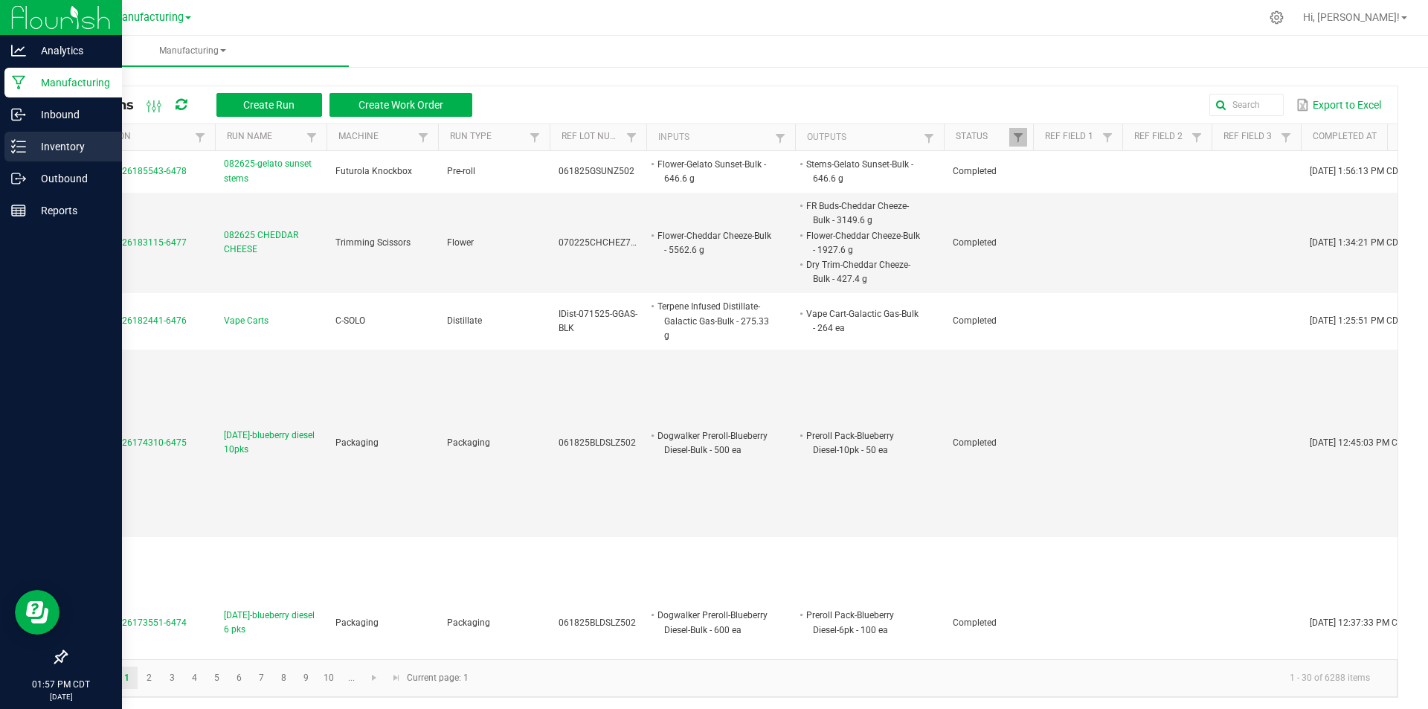
click at [48, 147] on p "Inventory" at bounding box center [70, 147] width 89 height 18
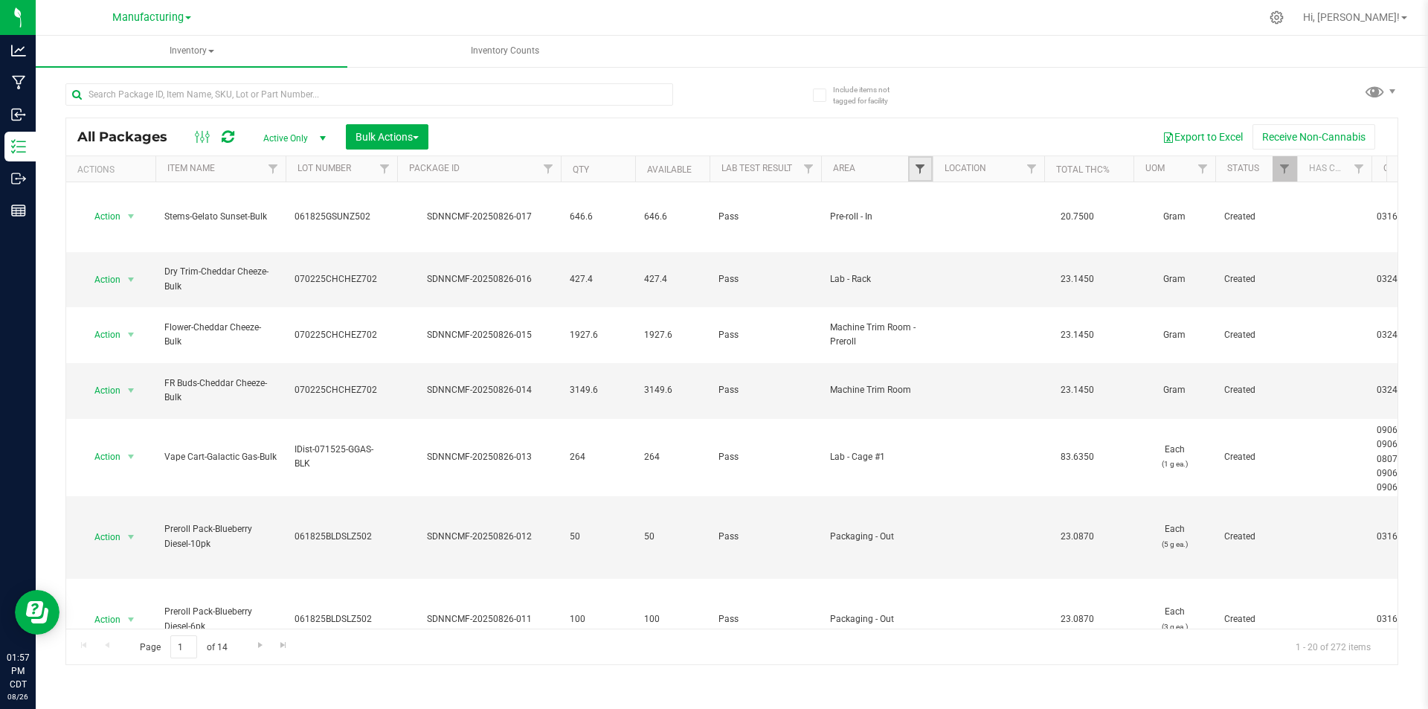
click at [917, 175] on span "Filter" at bounding box center [920, 169] width 12 height 12
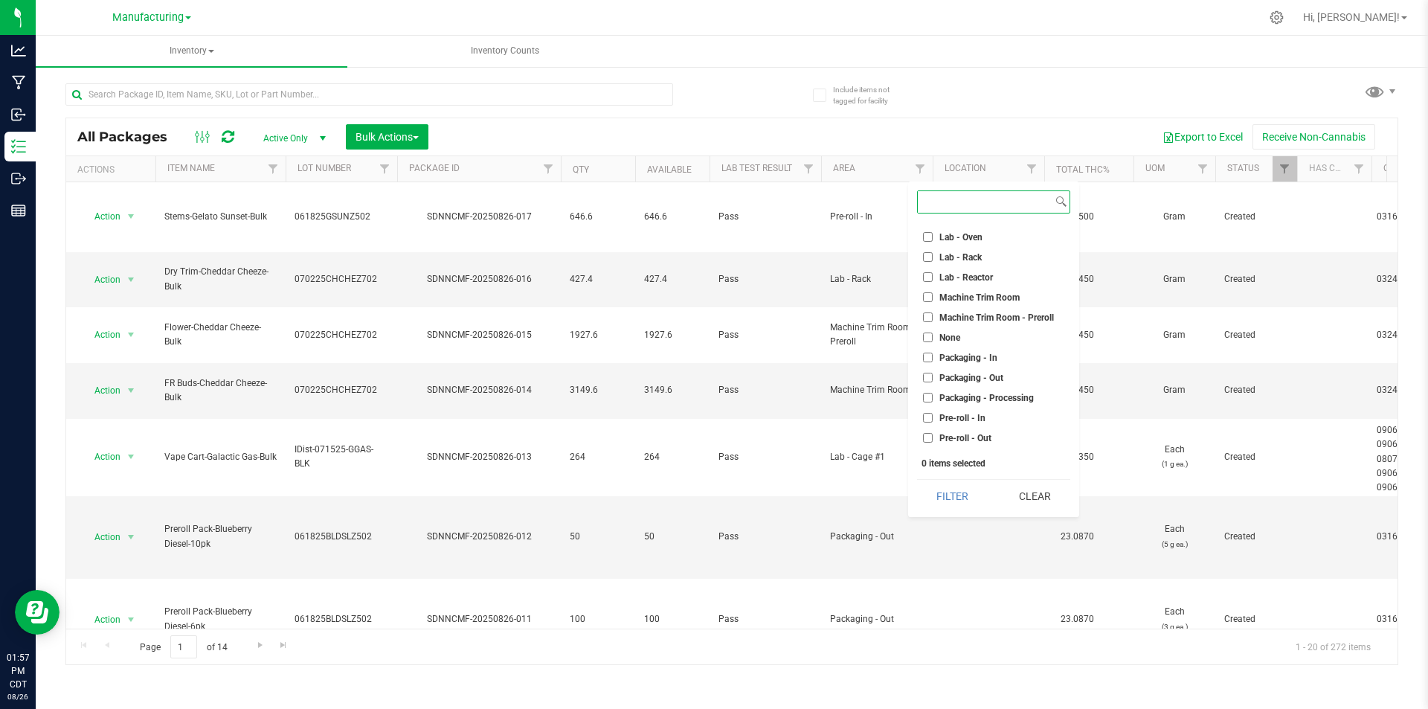
scroll to position [298, 0]
click at [931, 417] on input "Pre-roll - In" at bounding box center [928, 417] width 10 height 10
checkbox input "true"
click at [962, 504] on button "Filter" at bounding box center [952, 496] width 71 height 33
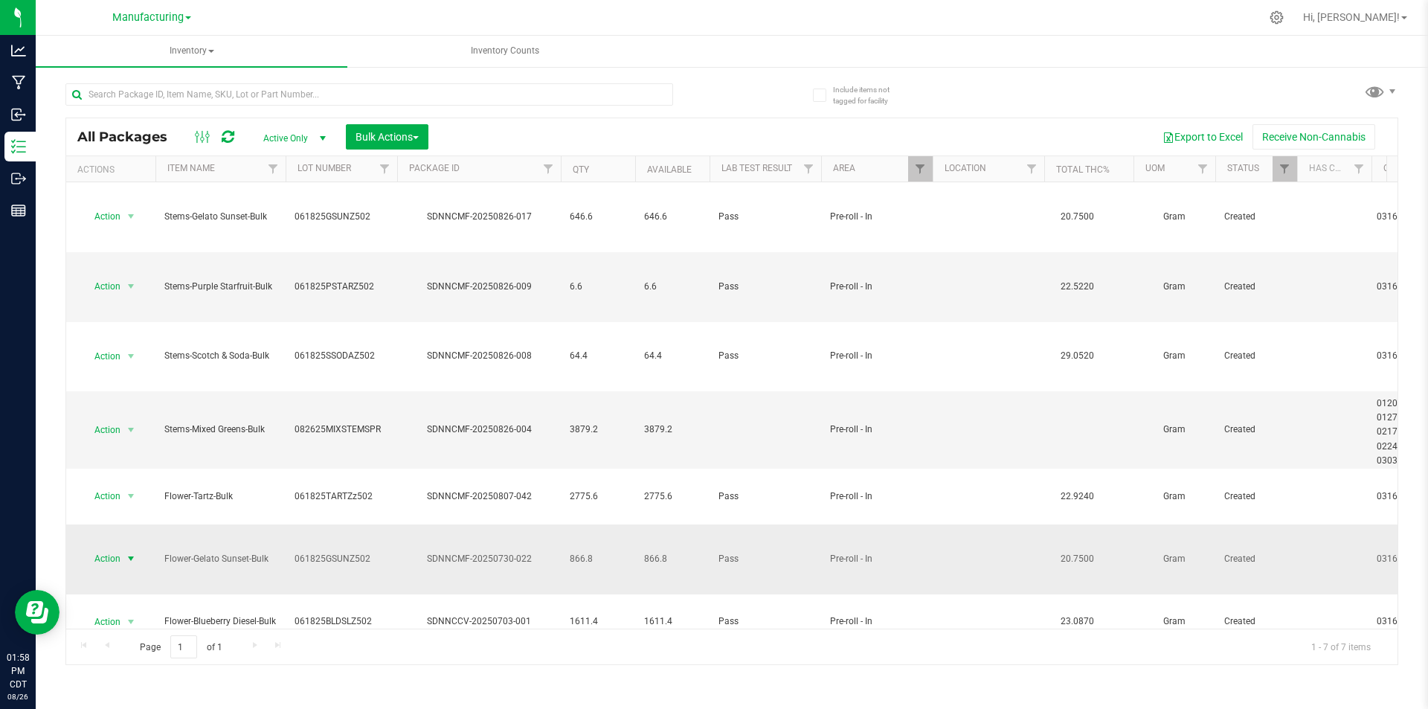
click at [130, 553] on span "select" at bounding box center [131, 559] width 12 height 12
click at [135, 441] on li "Adjust qty" at bounding box center [129, 441] width 94 height 22
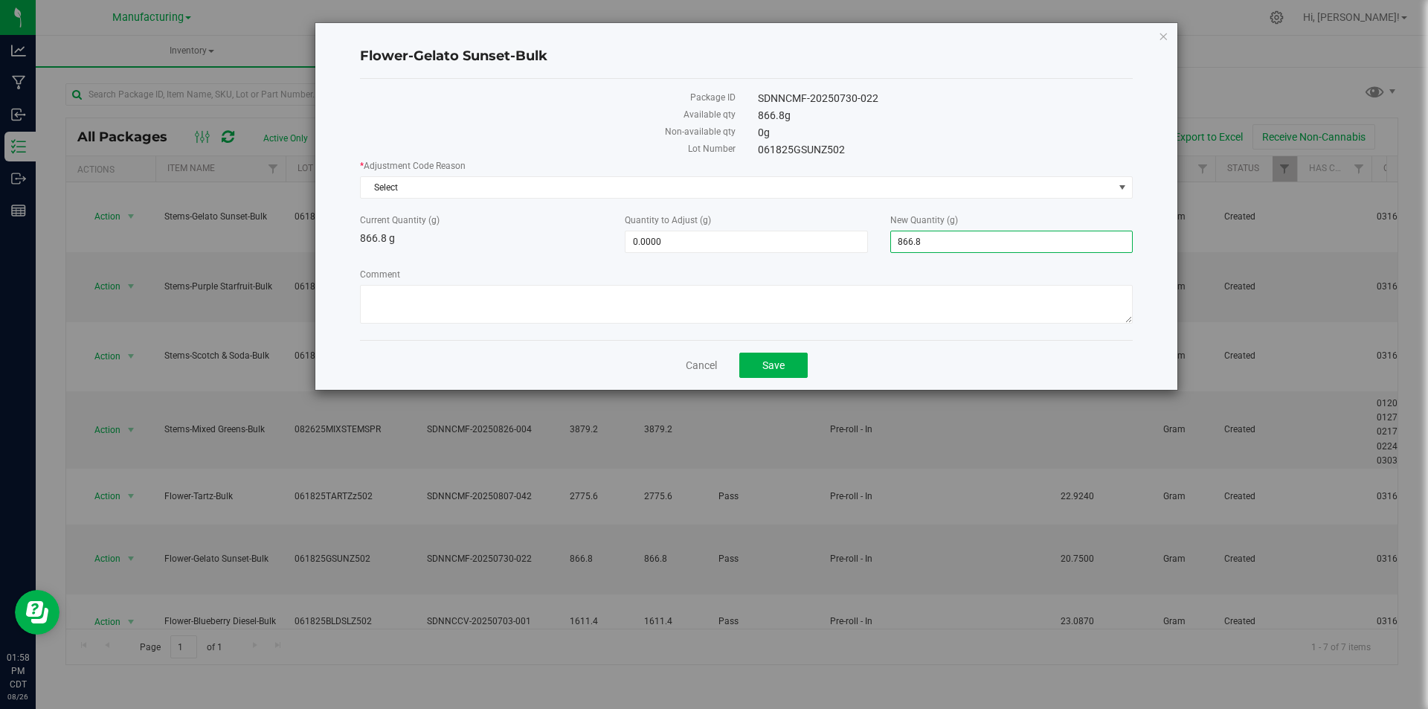
drag, startPoint x: 929, startPoint y: 237, endPoint x: 878, endPoint y: 242, distance: 51.5
click at [878, 242] on div "Current Quantity (g) 866.8 g Quantity to Adjust (g) 0.0000 0 New Quantity (g) 8…" at bounding box center [746, 233] width 795 height 39
type input "830"
type input "-36.8000"
type input "830.0000"
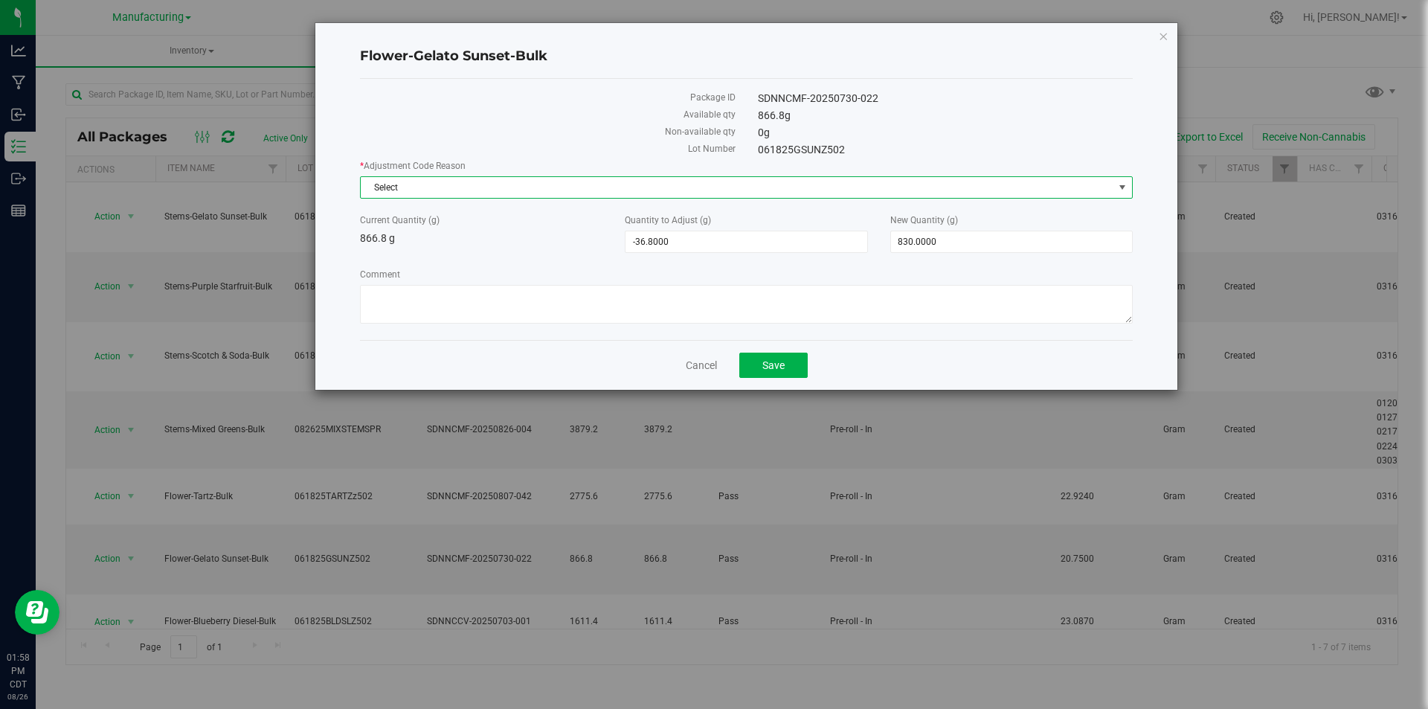
click at [582, 184] on span "Select" at bounding box center [737, 187] width 753 height 21
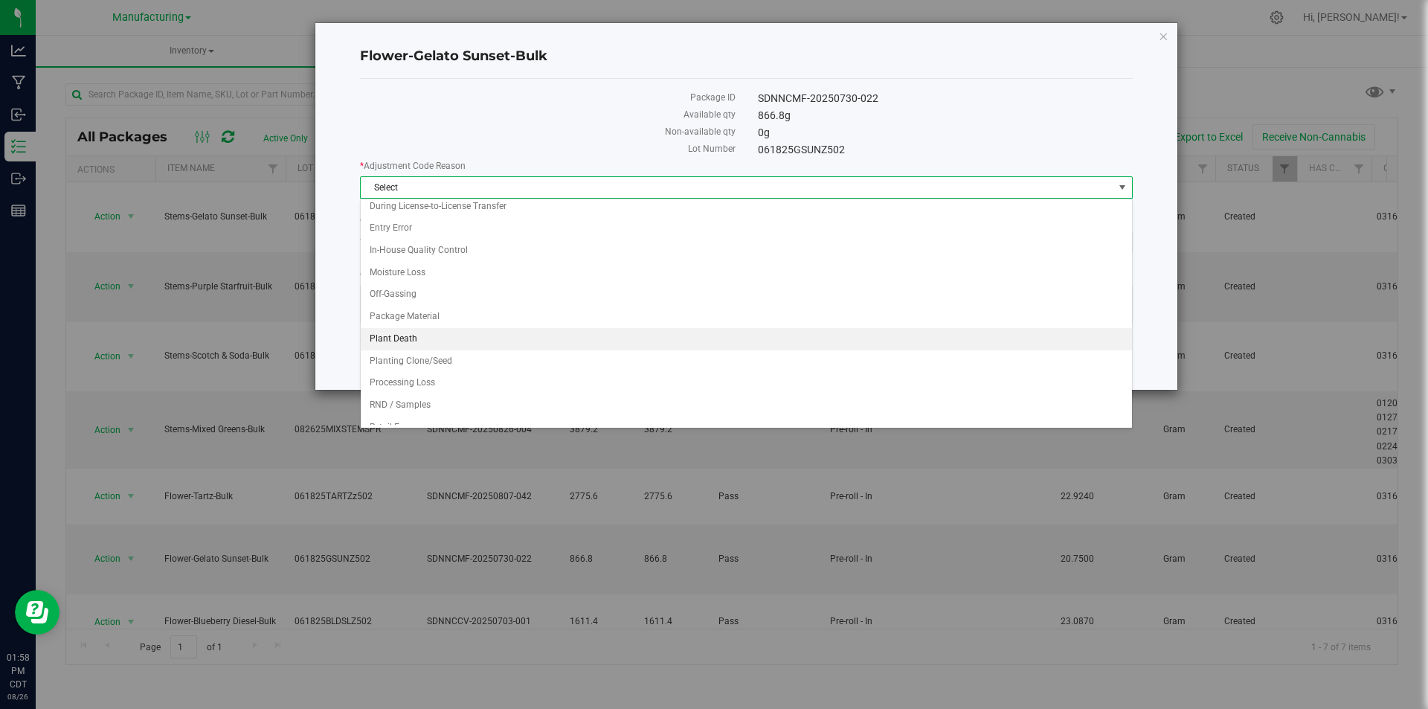
scroll to position [74, 0]
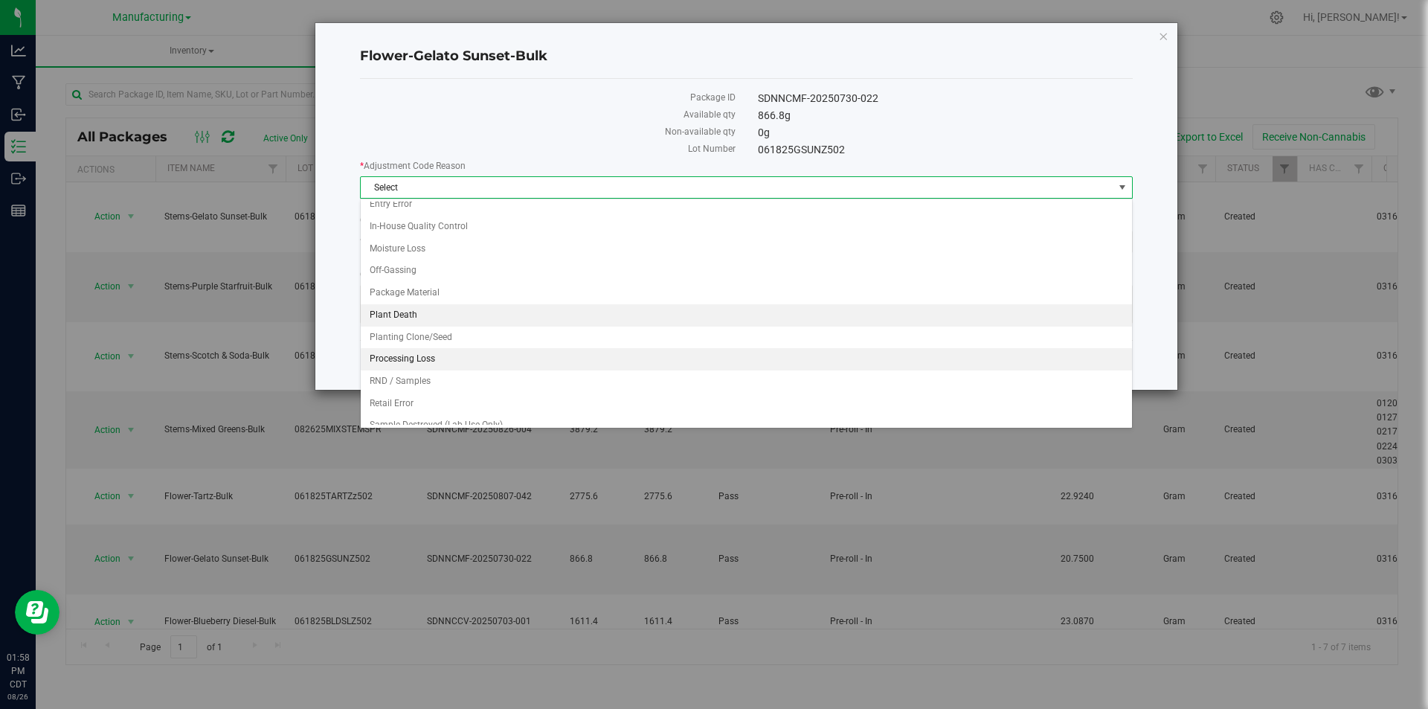
click at [431, 363] on li "Processing Loss" at bounding box center [746, 359] width 771 height 22
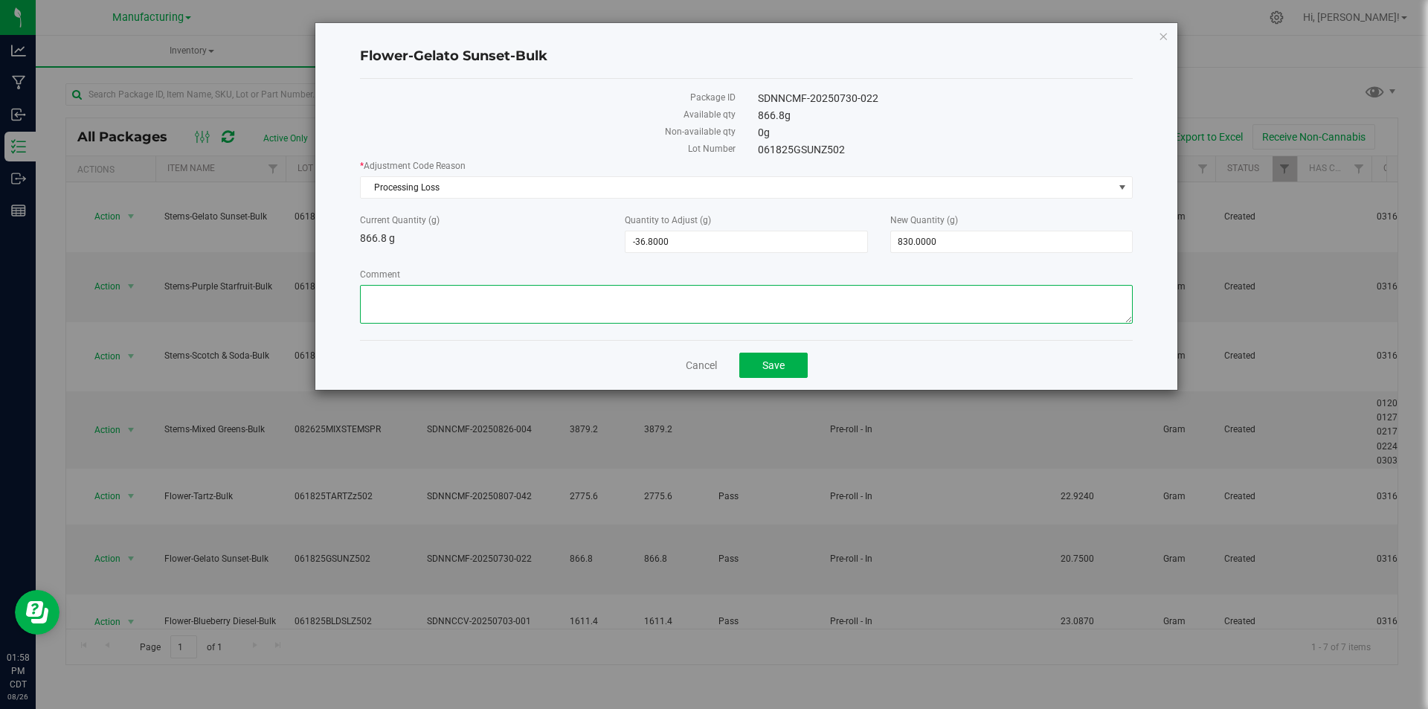
click at [469, 298] on textarea "Comment" at bounding box center [746, 304] width 773 height 39
type textarea "preroll processing loss"
click at [797, 361] on button "Save" at bounding box center [773, 365] width 68 height 25
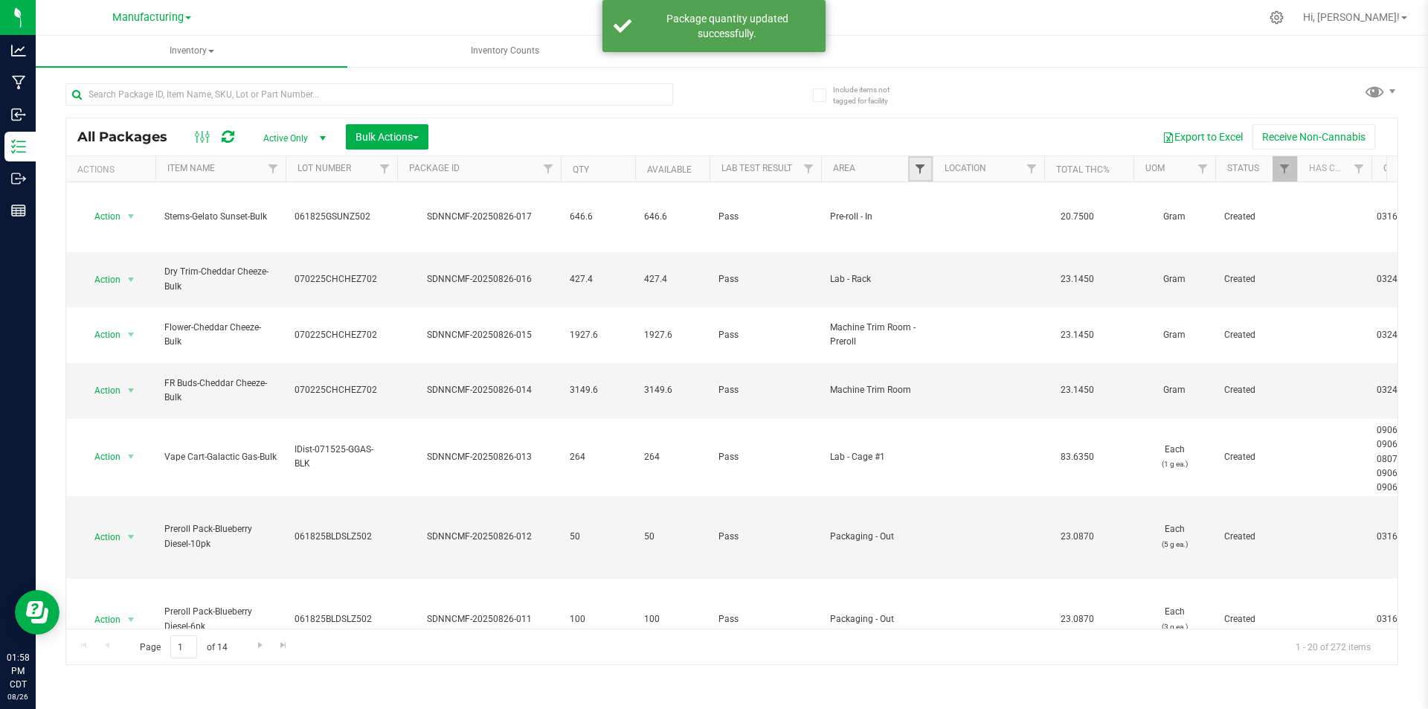
click at [914, 172] on span "Filter" at bounding box center [920, 169] width 12 height 12
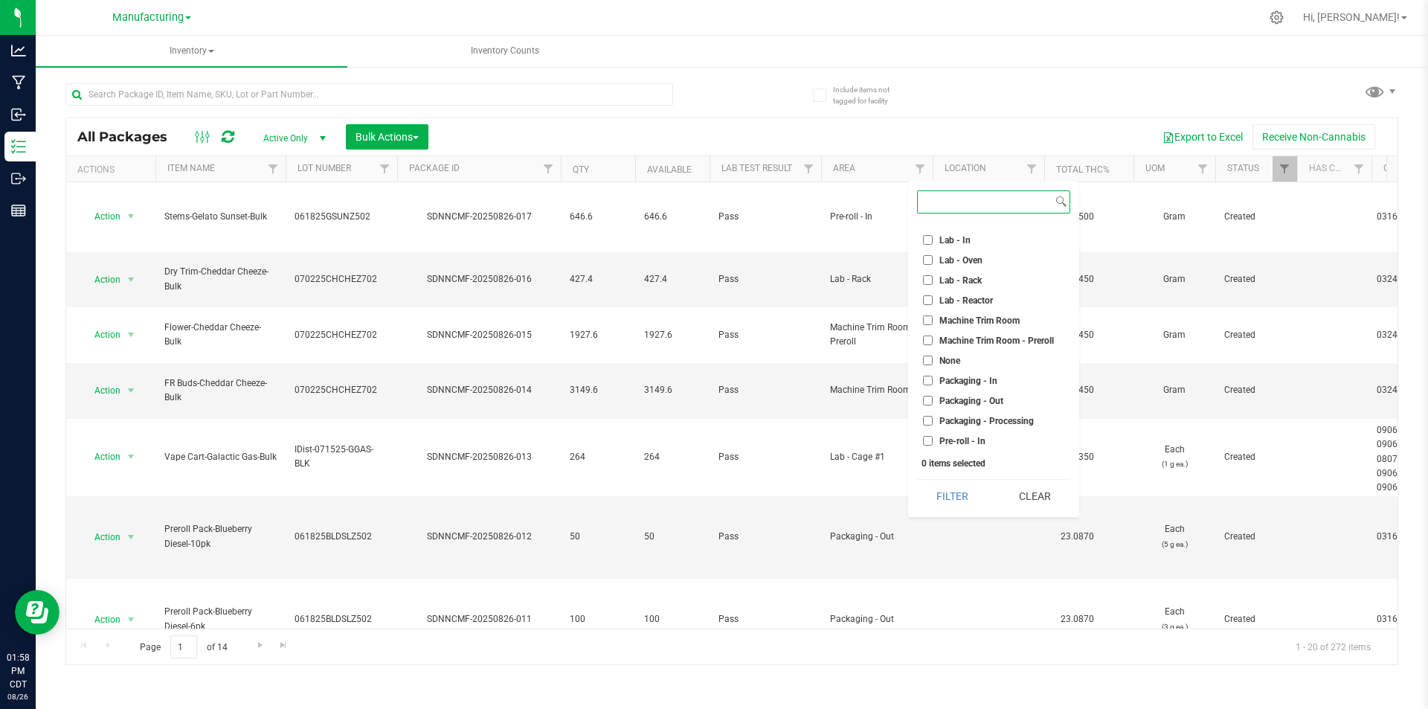
scroll to position [372, 0]
click at [928, 342] on input "Pre-roll - In" at bounding box center [928, 343] width 10 height 10
checkbox input "true"
click at [946, 495] on button "Filter" at bounding box center [952, 496] width 71 height 33
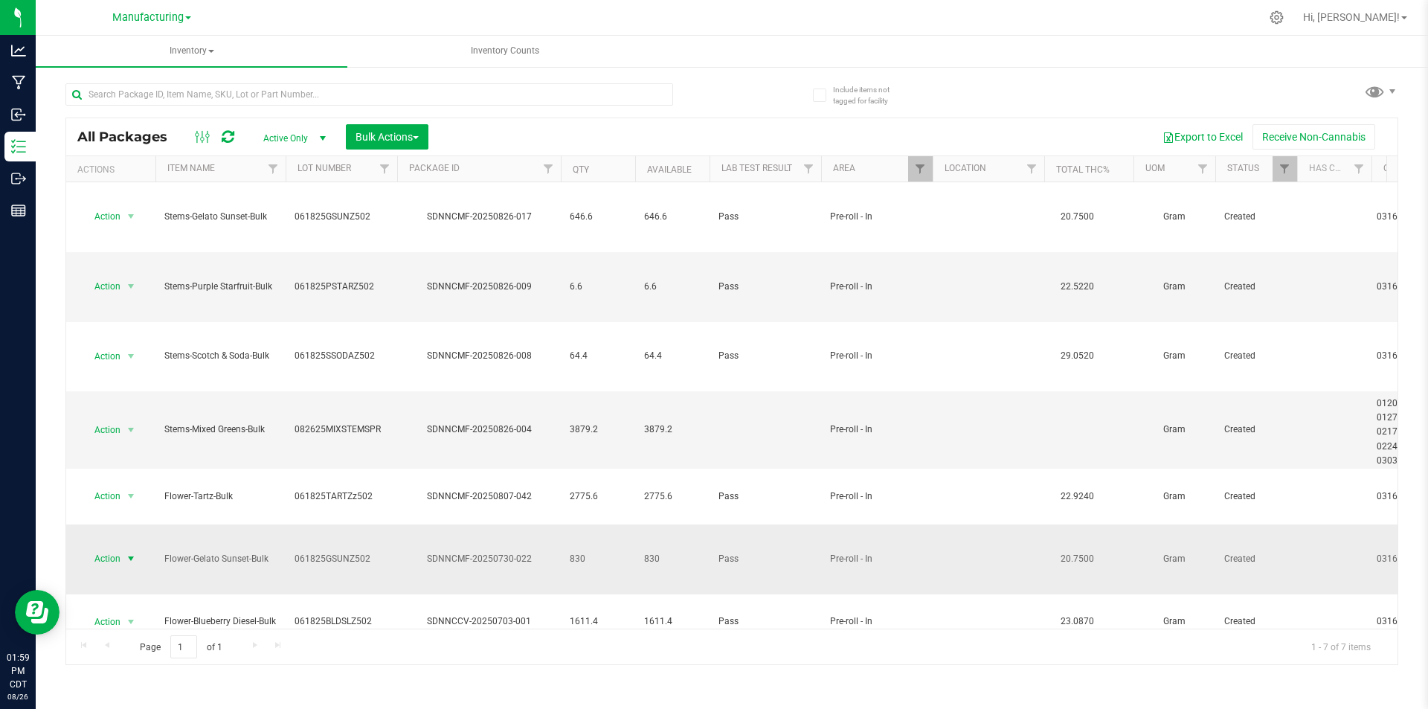
click at [128, 553] on span "select" at bounding box center [131, 559] width 12 height 12
click at [146, 527] on li "Locate package" at bounding box center [129, 530] width 94 height 22
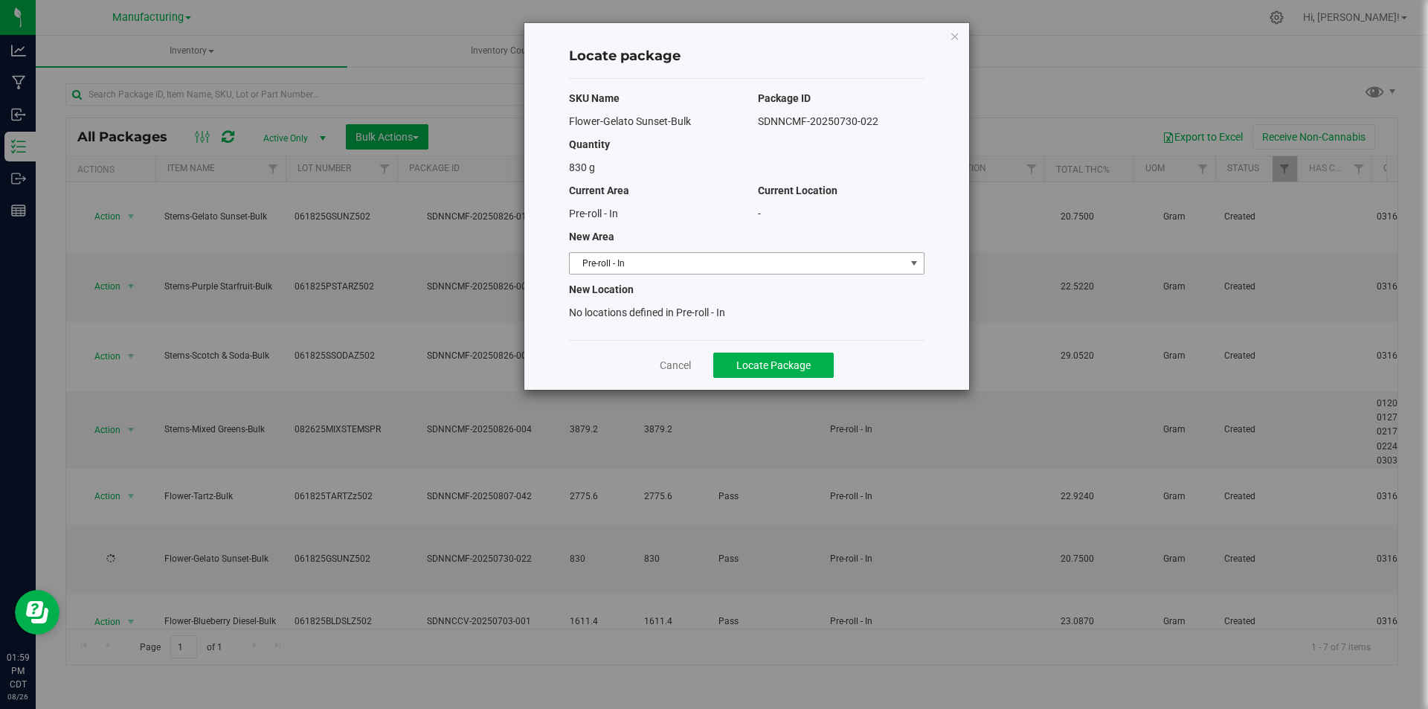
drag, startPoint x: 719, startPoint y: 262, endPoint x: 711, endPoint y: 265, distance: 8.0
click at [718, 262] on span "Pre-roll - In" at bounding box center [738, 263] width 336 height 21
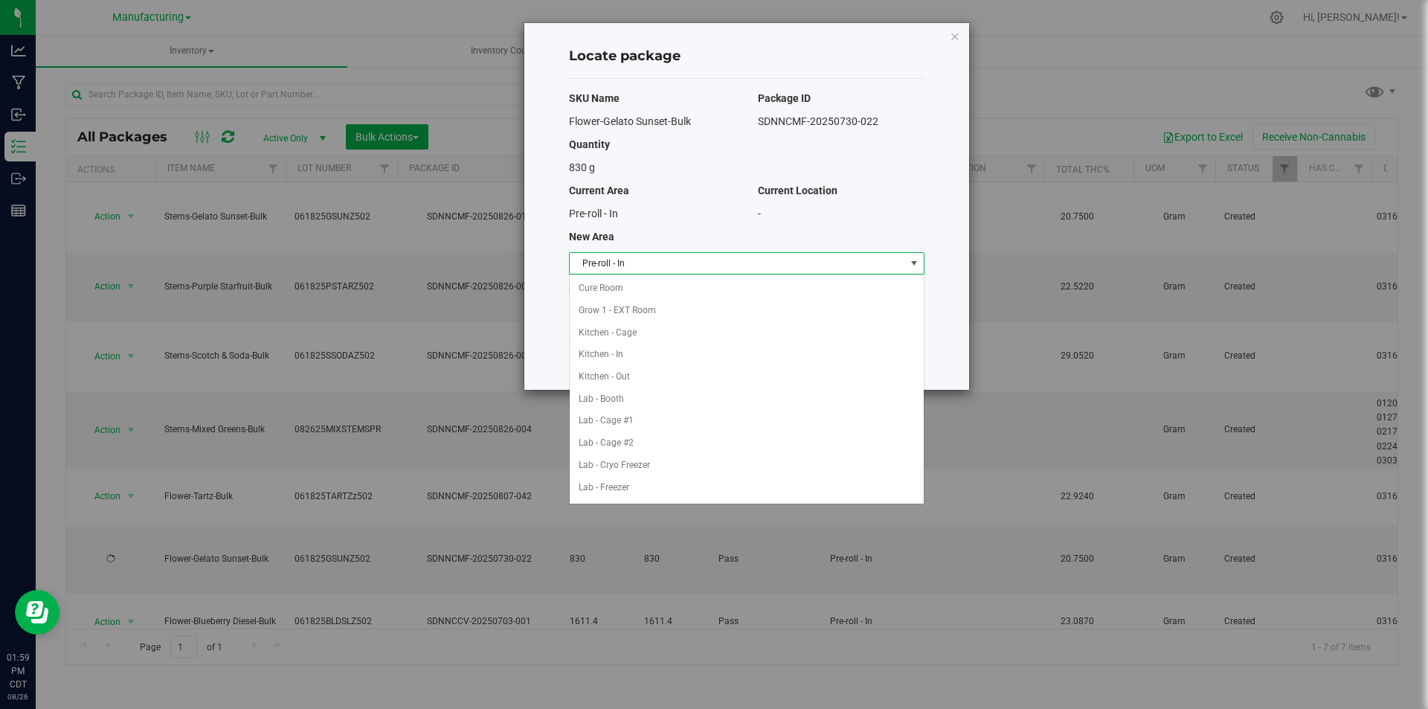
scroll to position [263, 0]
click at [684, 402] on li "Machine Trim Room - Preroll" at bounding box center [747, 401] width 354 height 22
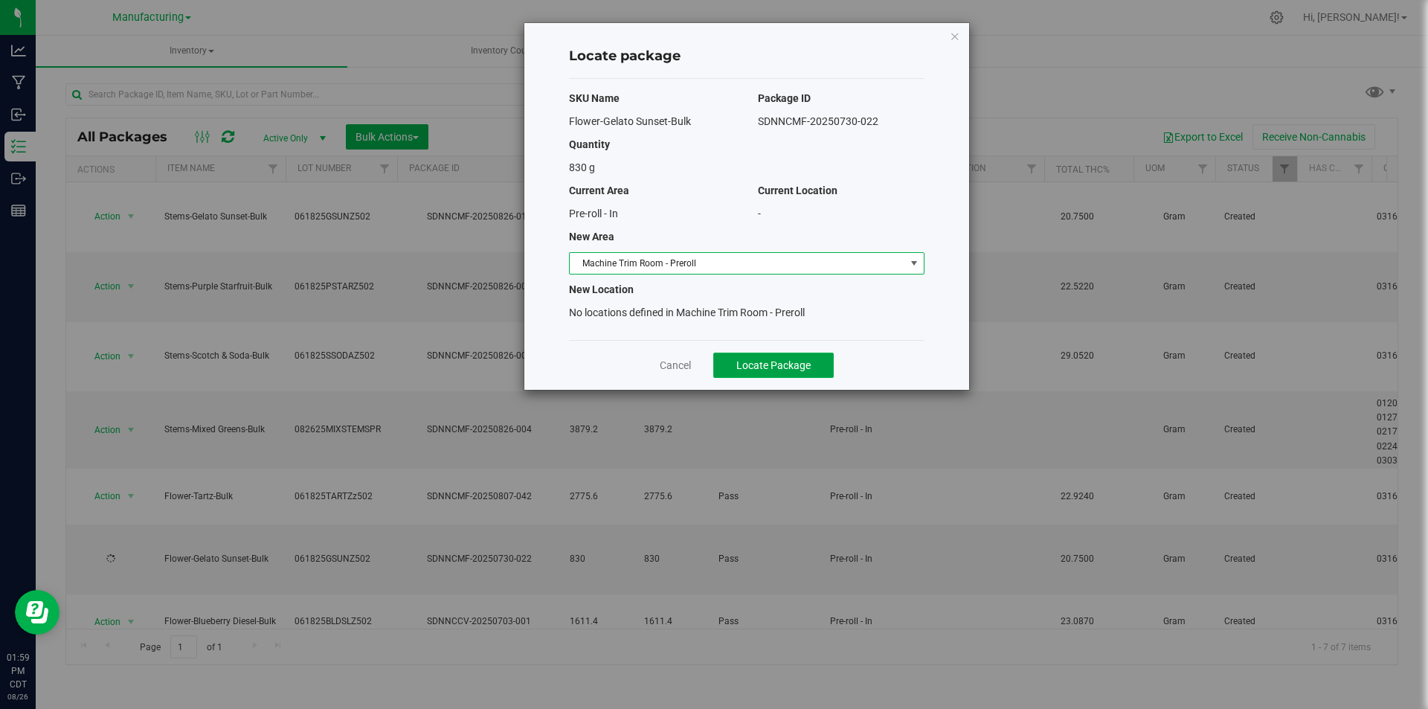
drag, startPoint x: 763, startPoint y: 366, endPoint x: 730, endPoint y: 388, distance: 39.2
click at [763, 365] on span "Locate Package" at bounding box center [773, 365] width 74 height 12
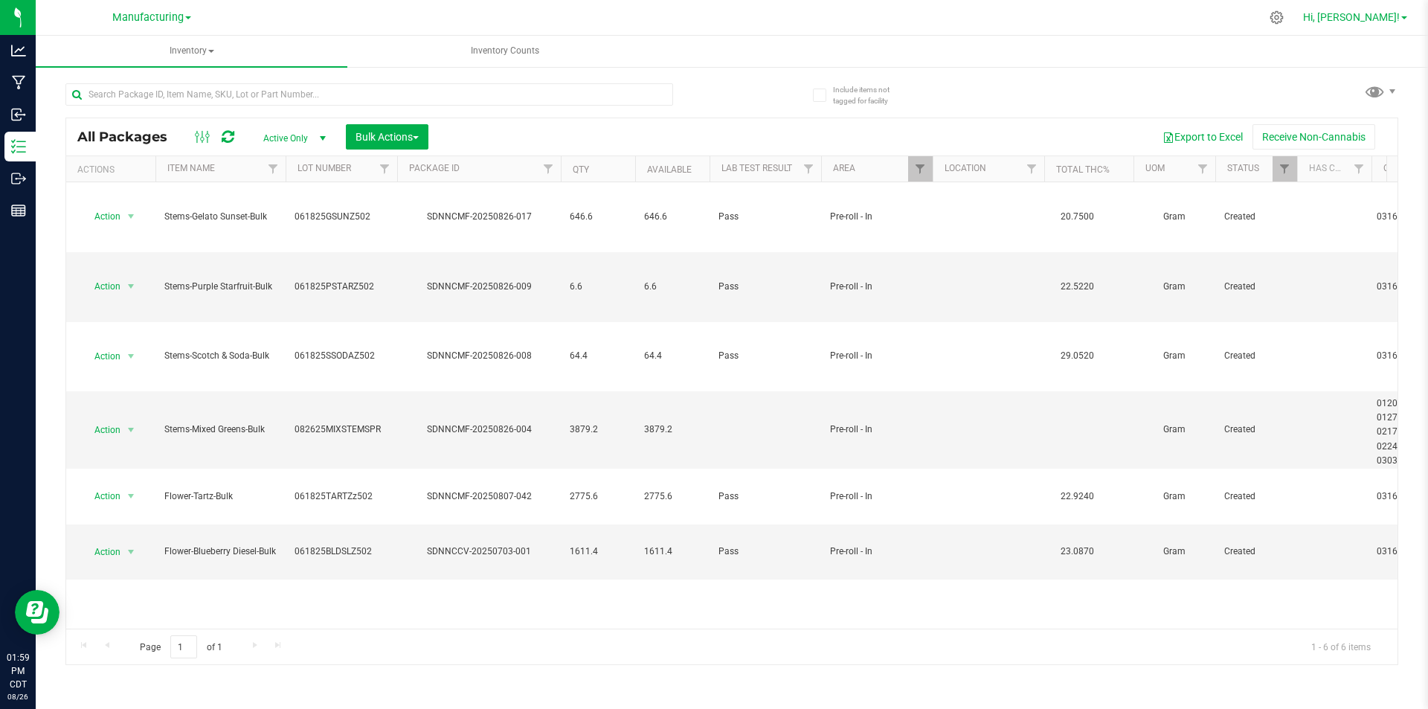
click at [1381, 20] on span "Hi, [PERSON_NAME]!" at bounding box center [1351, 17] width 97 height 12
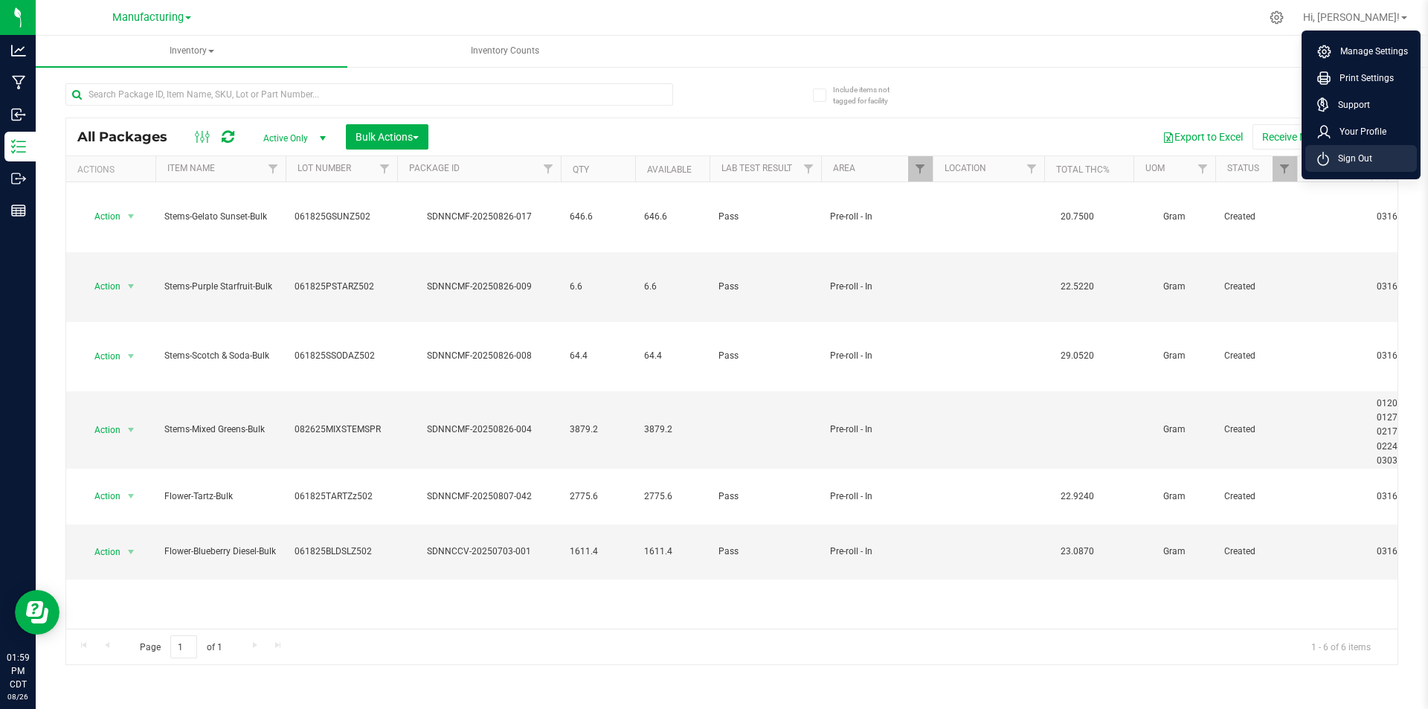
click at [1357, 160] on span "Sign Out" at bounding box center [1350, 158] width 43 height 15
